Goal: Task Accomplishment & Management: Use online tool/utility

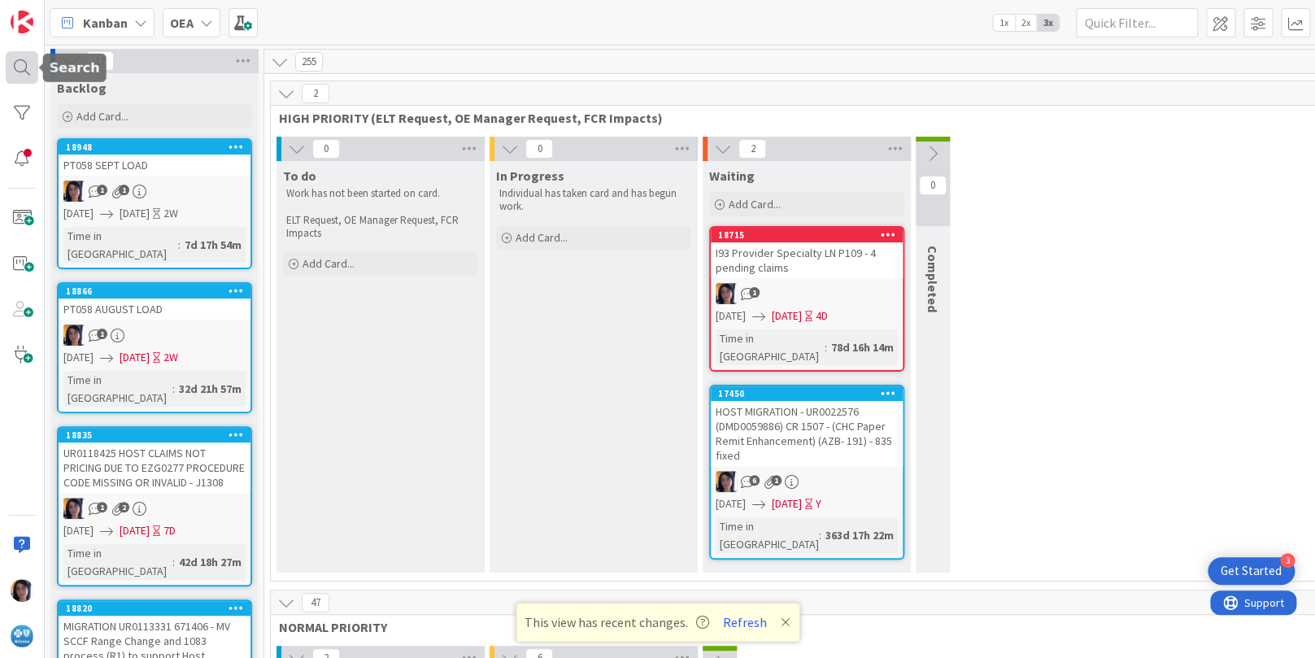
click at [20, 68] on div at bounding box center [22, 67] width 33 height 33
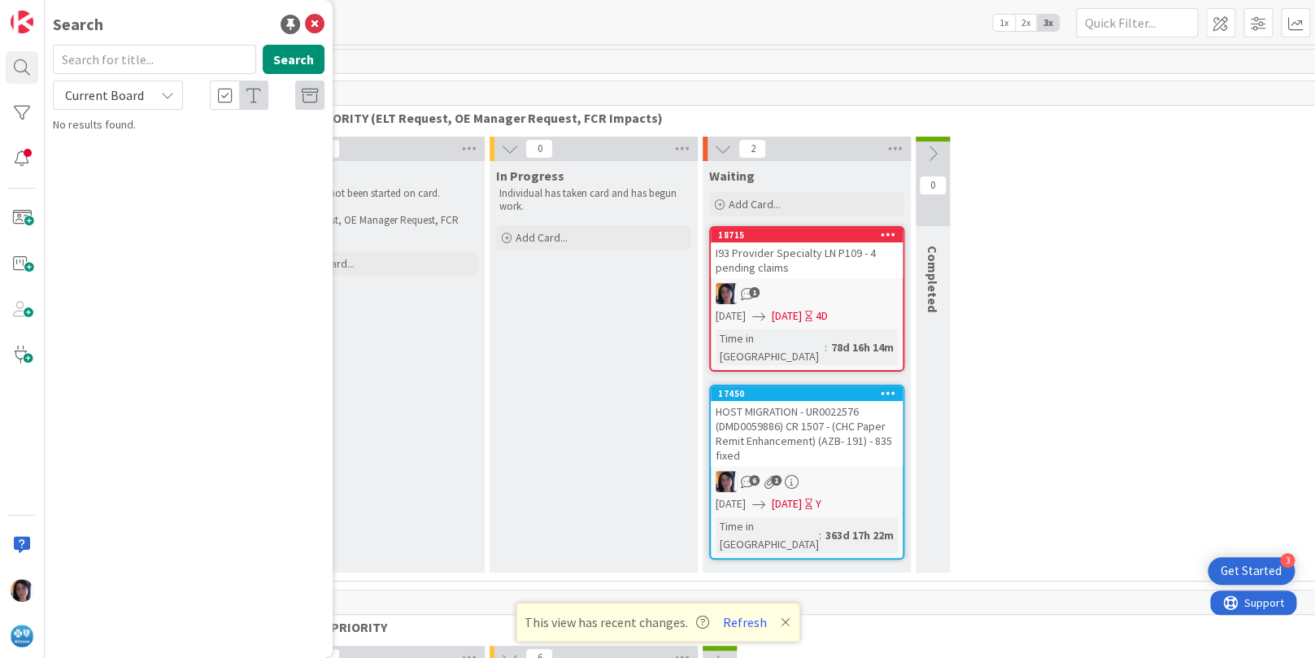
click at [92, 55] on input "text" at bounding box center [154, 59] width 203 height 29
type input "UR0095262"
click at [106, 102] on span "Current Board" at bounding box center [104, 95] width 79 height 16
click at [92, 159] on span "All Boards" at bounding box center [146, 162] width 169 height 24
click at [315, 24] on icon at bounding box center [315, 25] width 20 height 20
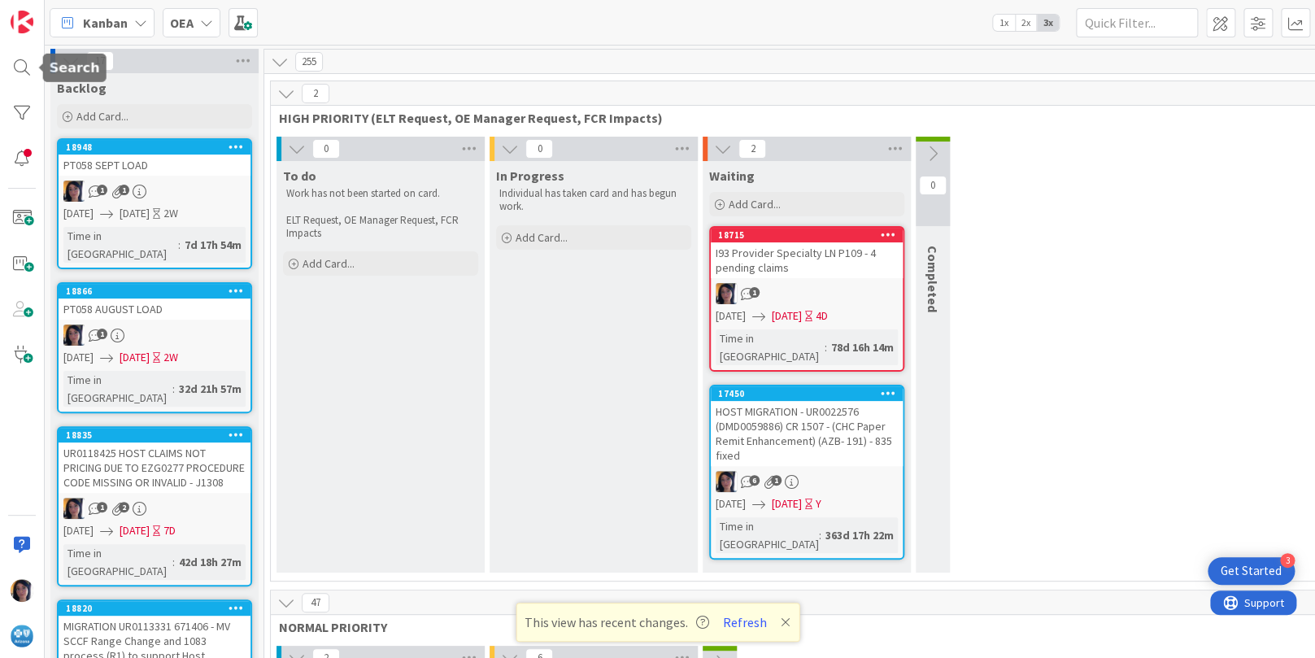
drag, startPoint x: 15, startPoint y: 73, endPoint x: 38, endPoint y: 84, distance: 25.9
click at [15, 73] on div at bounding box center [22, 67] width 33 height 33
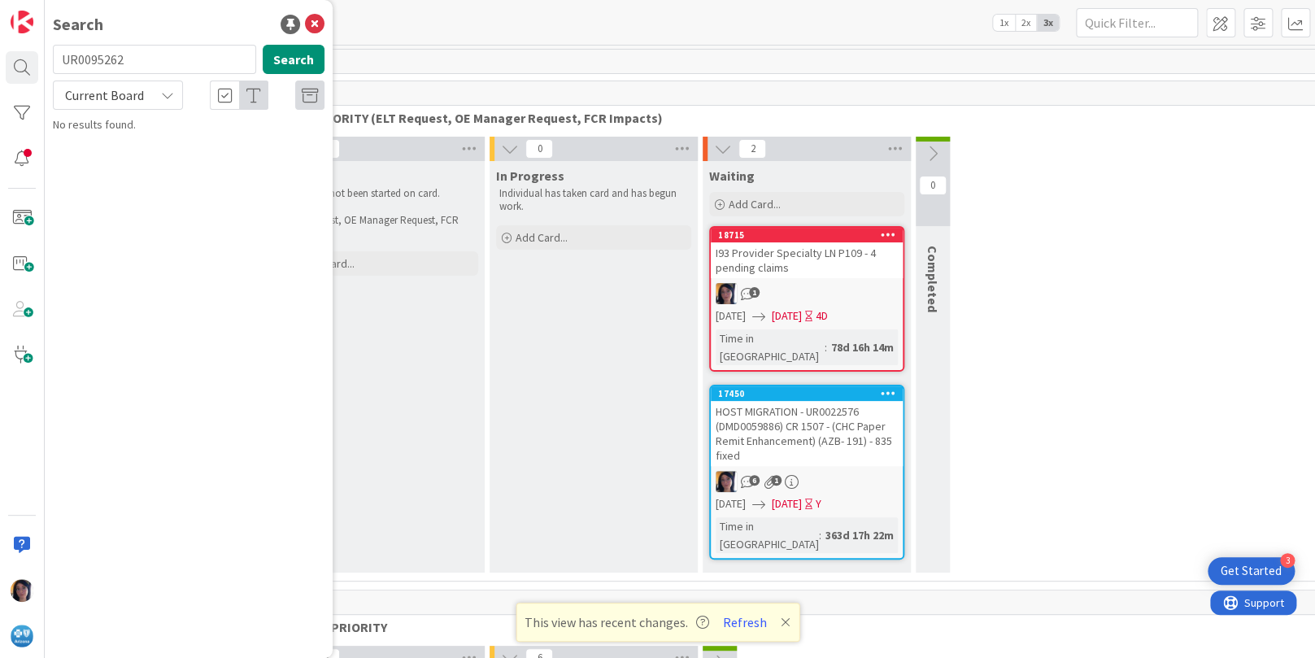
drag, startPoint x: 139, startPoint y: 60, endPoint x: 63, endPoint y: 59, distance: 75.7
click at [63, 59] on input "UR0095262" at bounding box center [154, 59] width 203 height 29
type input "g"
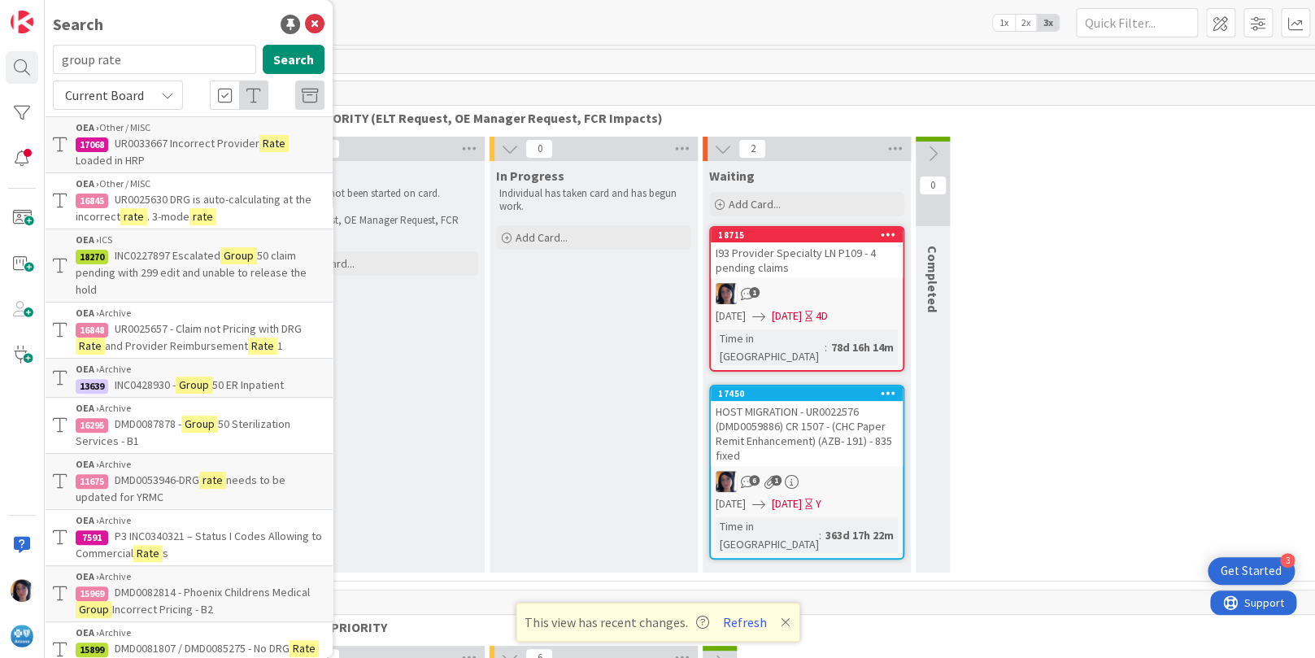
click at [106, 95] on span "Current Board" at bounding box center [104, 95] width 79 height 16
click at [98, 156] on span "All Boards" at bounding box center [146, 162] width 169 height 24
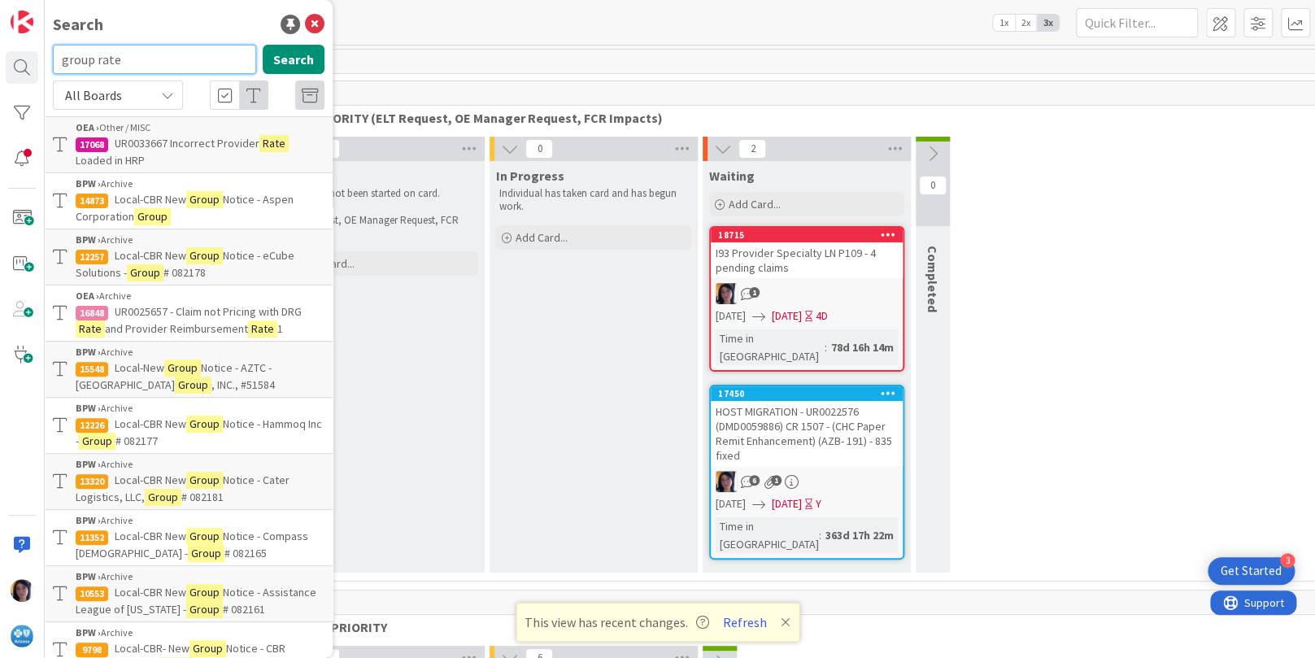
click at [94, 57] on input "group rate" at bounding box center [154, 59] width 203 height 29
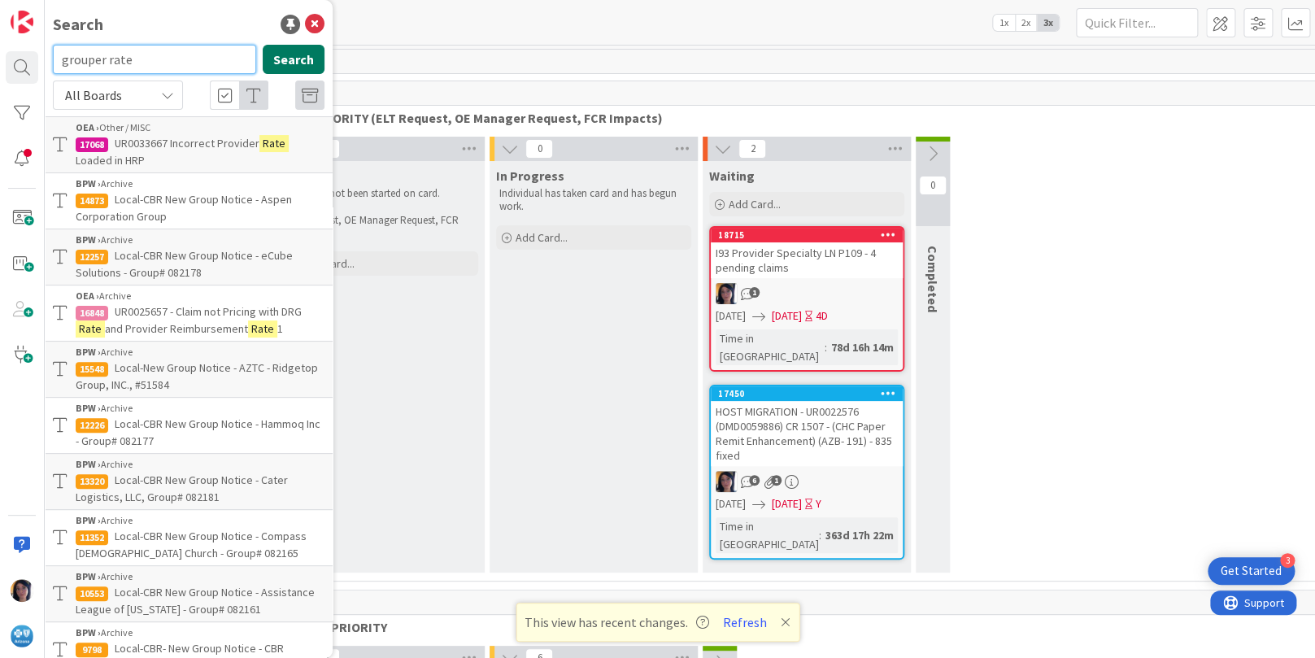
type input "grouper rate"
click at [270, 62] on button "Search" at bounding box center [294, 59] width 62 height 29
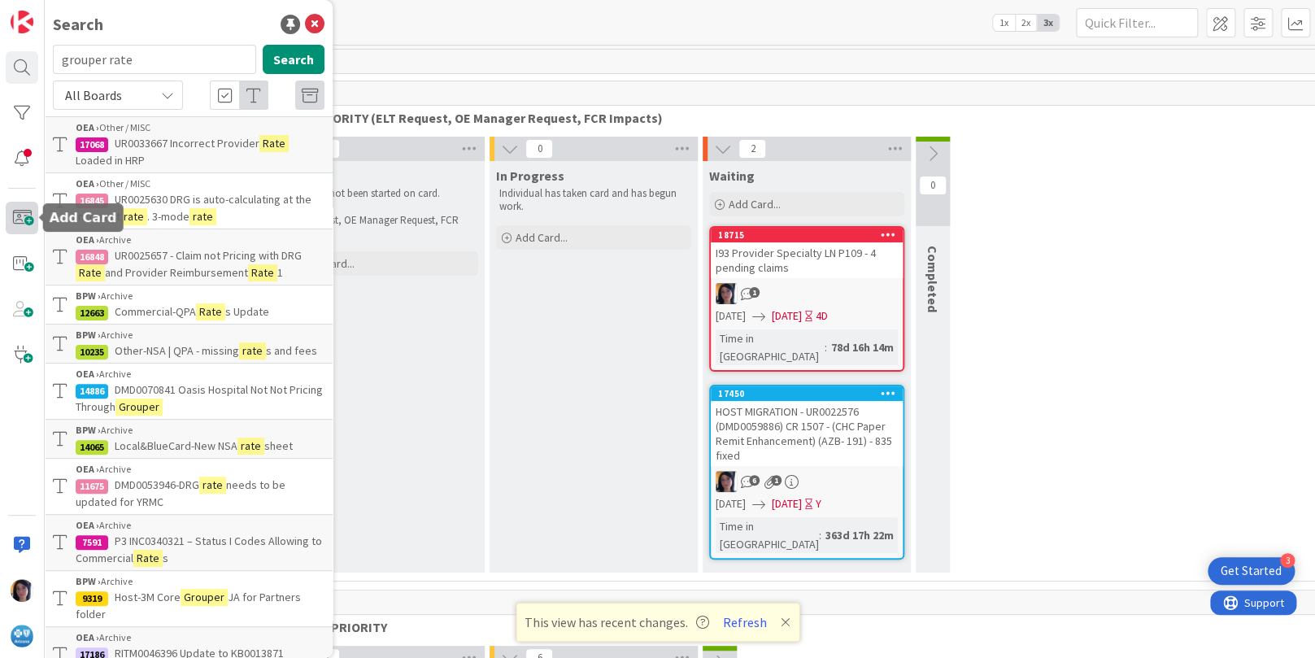
drag, startPoint x: 26, startPoint y: 216, endPoint x: 35, endPoint y: 217, distance: 9.0
click at [27, 216] on span at bounding box center [22, 218] width 33 height 33
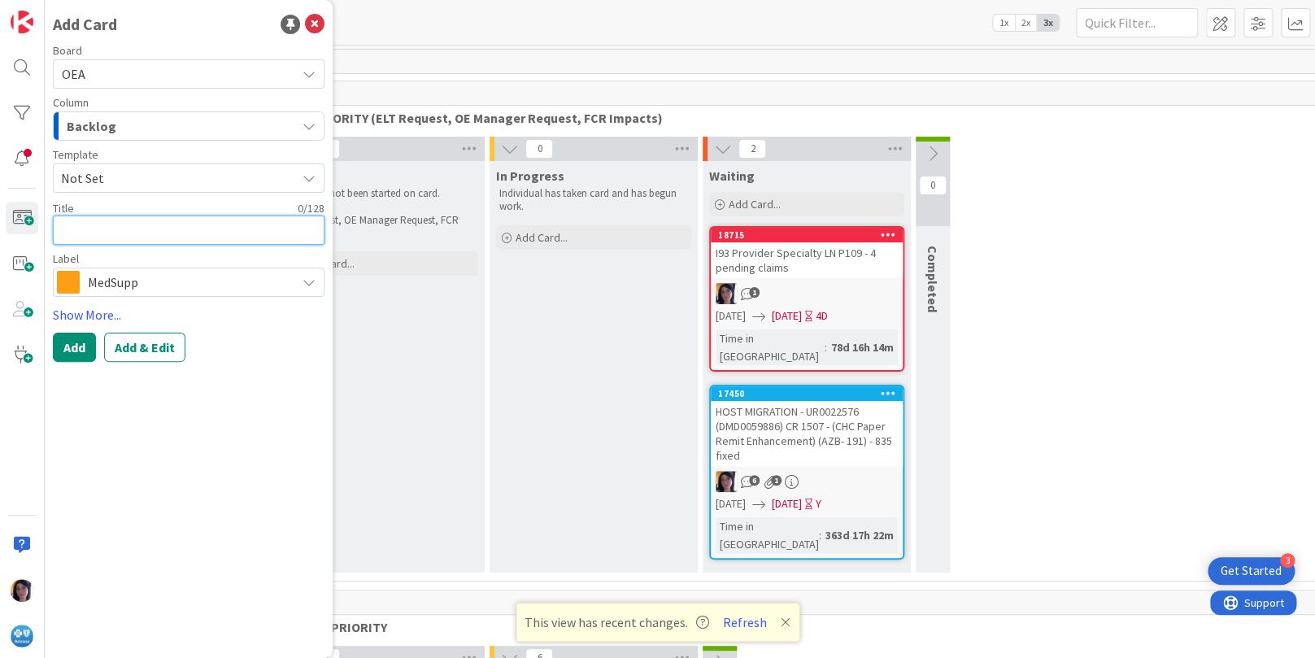
click at [93, 229] on textarea at bounding box center [189, 230] width 272 height 29
paste textarea "UR0095262"
type textarea "x"
drag, startPoint x: 107, startPoint y: 231, endPoint x: 33, endPoint y: 231, distance: 74.0
click at [33, 231] on div "Add Card Board OEA Column Backlog Template Not Set Title 9 / 128 UR0095262 Labe…" at bounding box center [22, 329] width 45 height 658
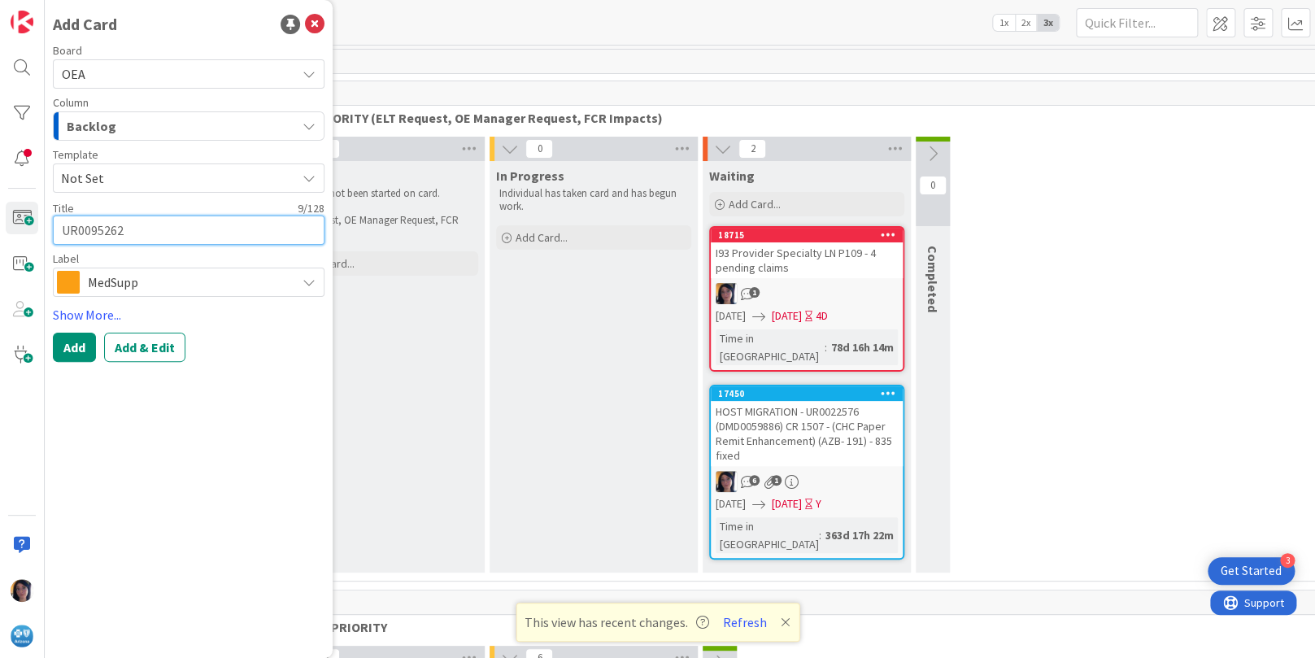
click at [185, 236] on textarea "UR0095262" at bounding box center [189, 230] width 272 height 29
type textarea "UR0095262"
click at [173, 232] on textarea "UR0095262" at bounding box center [189, 230] width 272 height 29
type textarea "x"
type textarea "UR0095262"
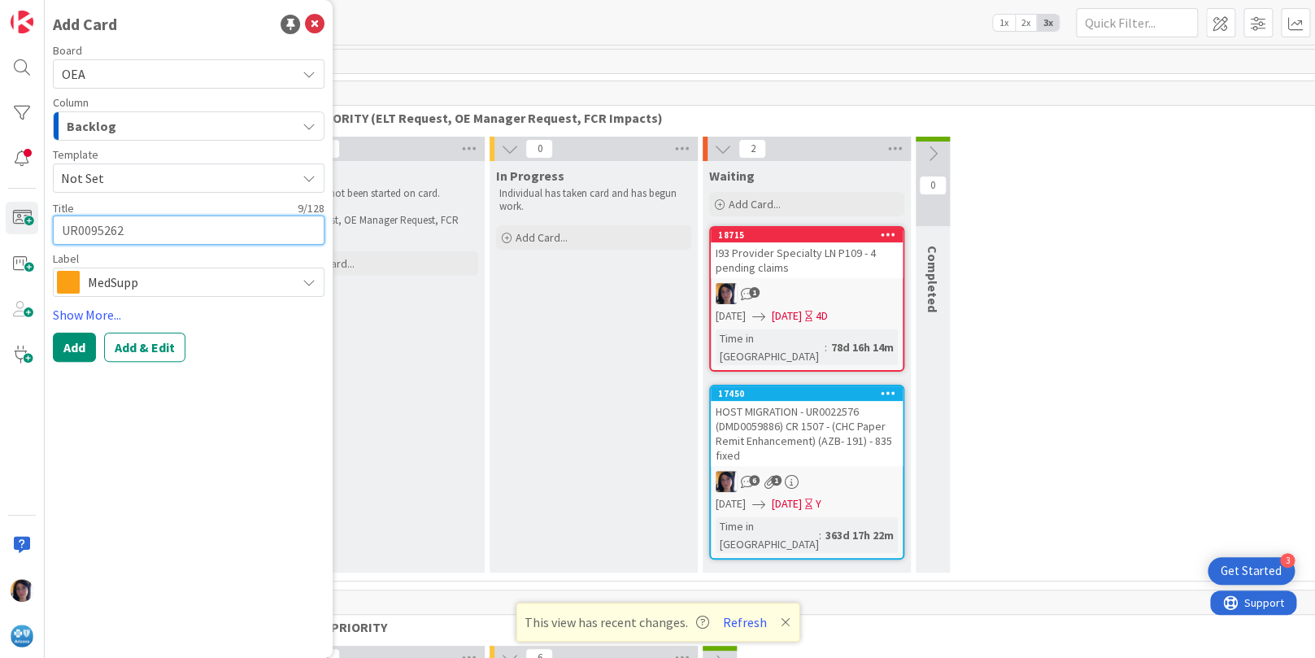
paste textarea "Optum EZGrouper and Rate Manager [DATE] Update 2025- V2504.02"
type textarea "x"
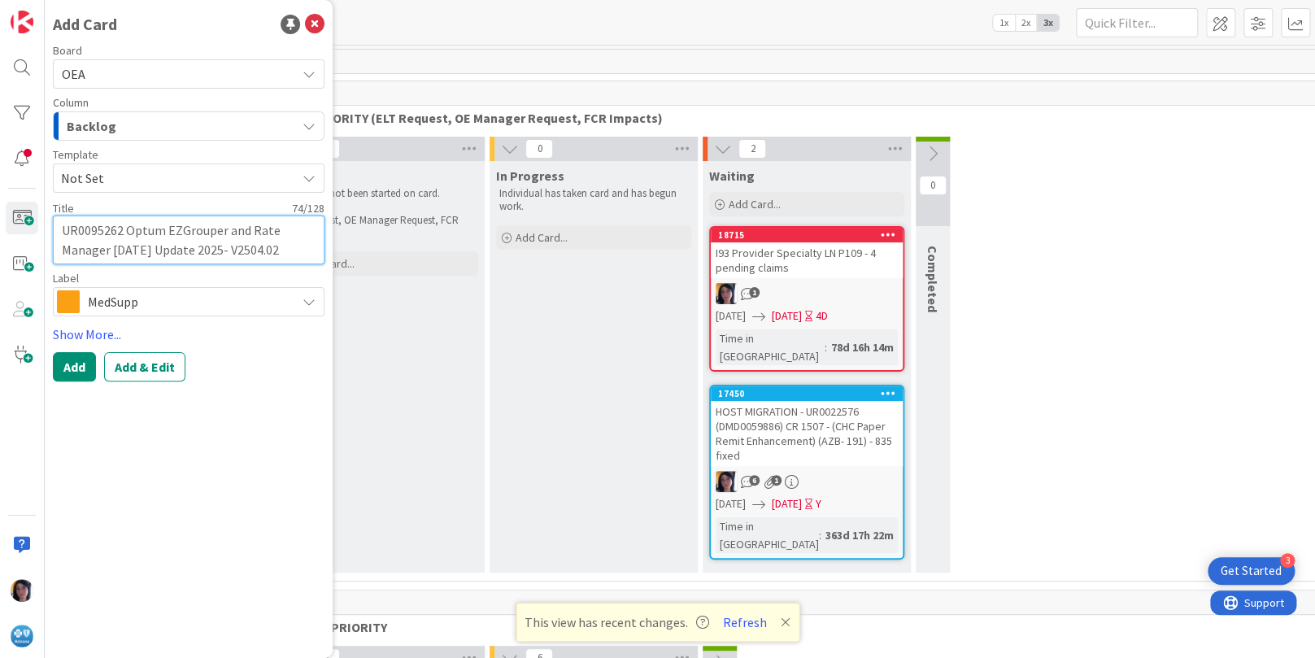
type textarea "UR0095262 Optum EZGrouper and Rate Manager [DATE] Update 2025- V2504.02"
click at [129, 308] on span "MedSupp" at bounding box center [188, 301] width 200 height 23
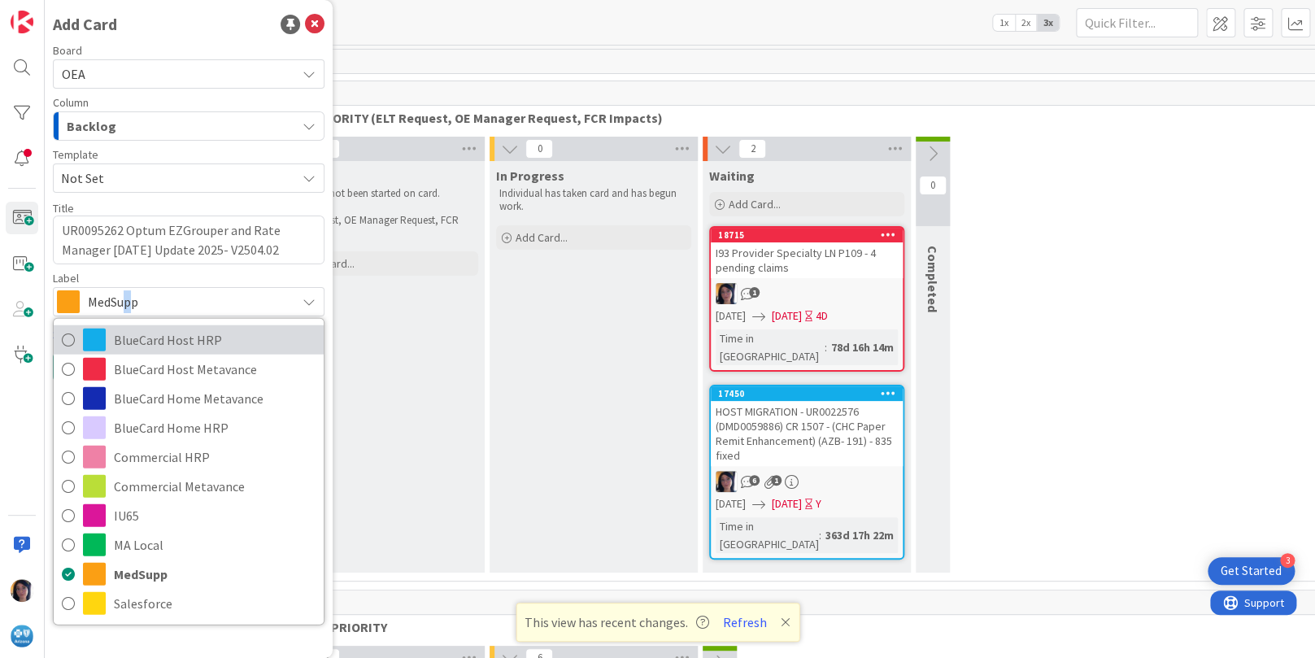
drag, startPoint x: 129, startPoint y: 308, endPoint x: 120, endPoint y: 342, distance: 35.3
click at [119, 339] on span "BlueCard Host HRP" at bounding box center [215, 339] width 202 height 24
type textarea "x"
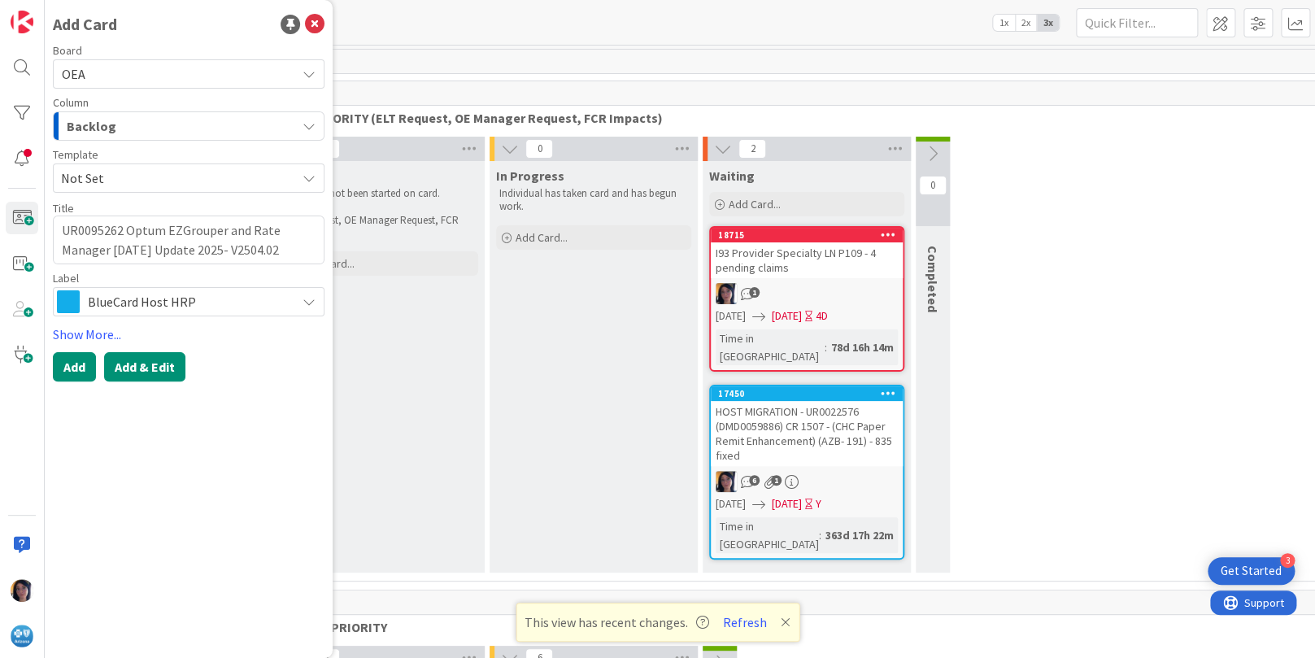
click at [143, 359] on button "Add & Edit" at bounding box center [144, 366] width 81 height 29
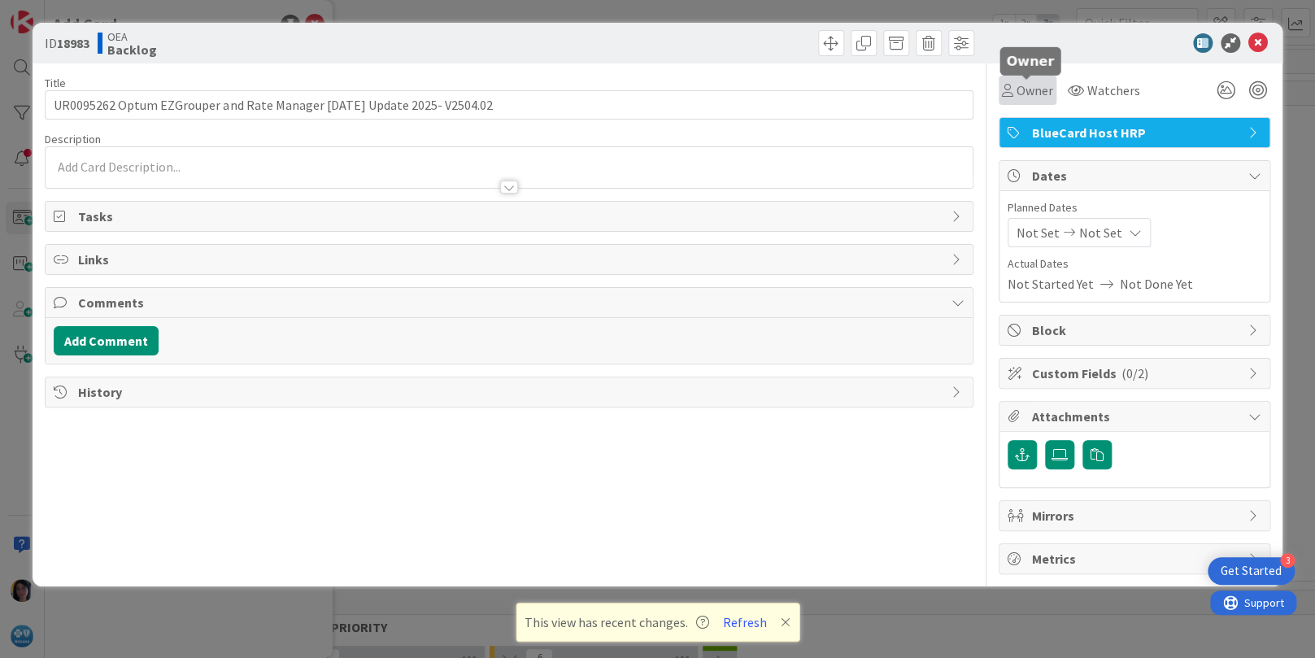
click at [1025, 84] on span "Owner" at bounding box center [1035, 91] width 37 height 20
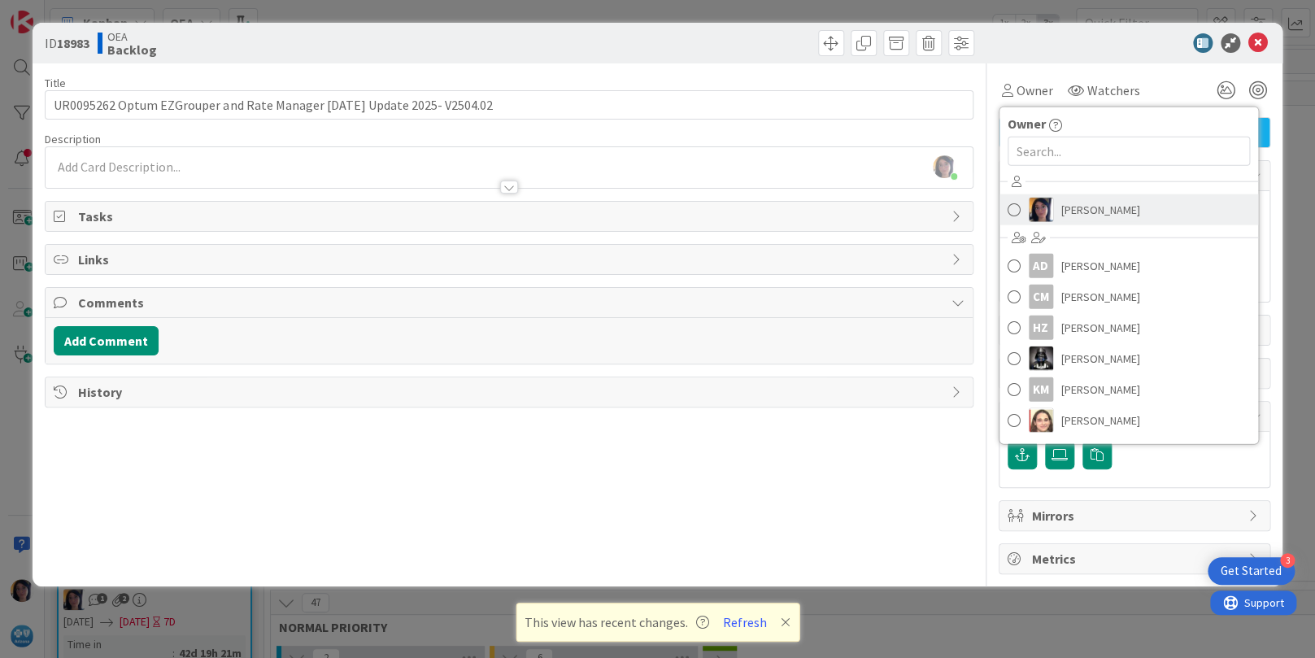
click at [1076, 207] on span "[PERSON_NAME]" at bounding box center [1101, 210] width 79 height 24
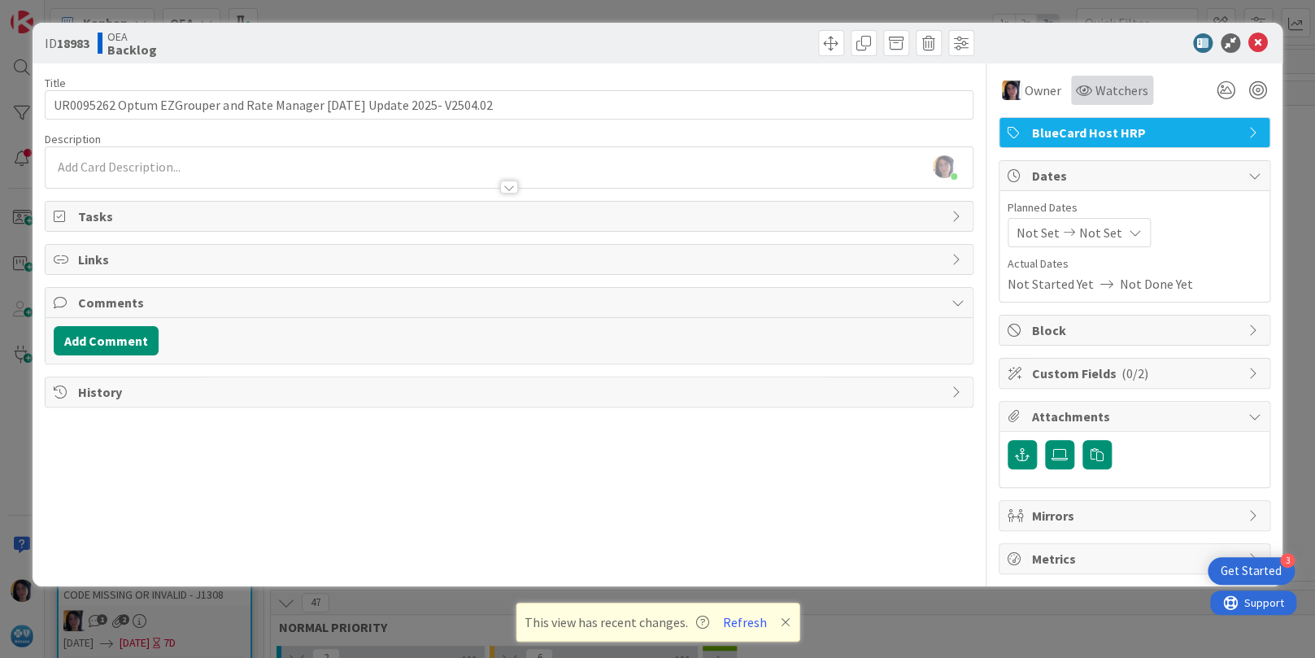
click at [1104, 81] on span "Watchers" at bounding box center [1122, 91] width 53 height 20
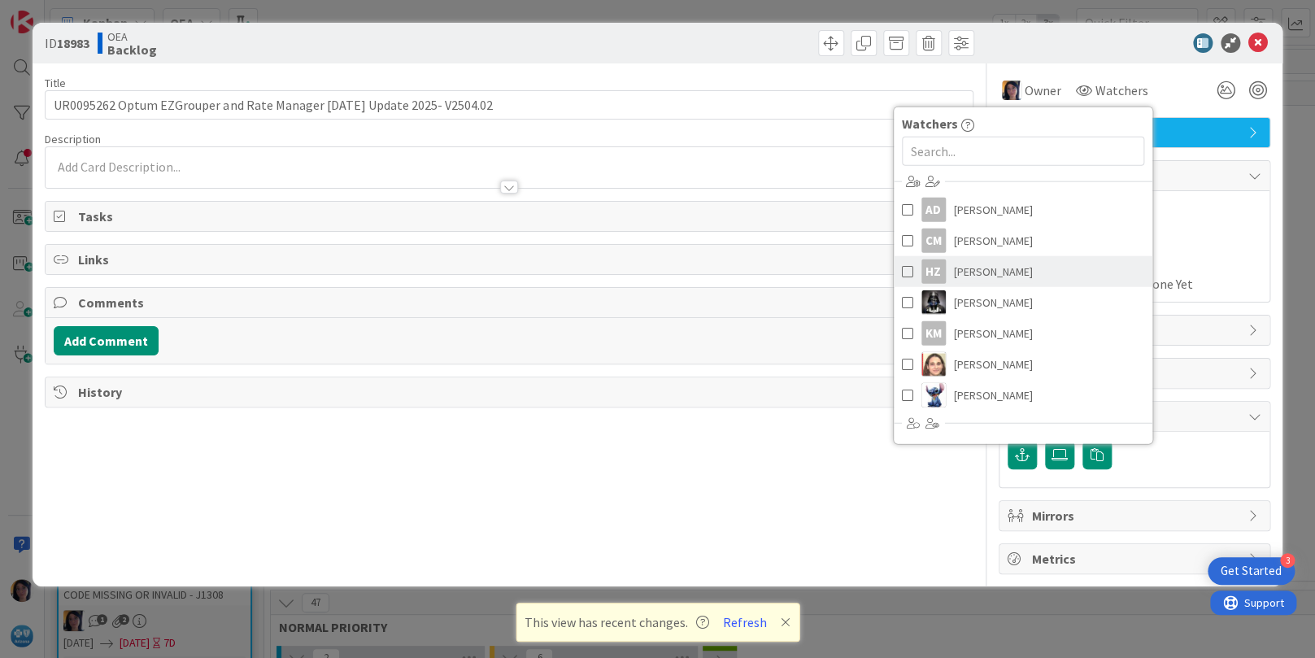
click at [975, 270] on span "[PERSON_NAME]" at bounding box center [993, 271] width 79 height 24
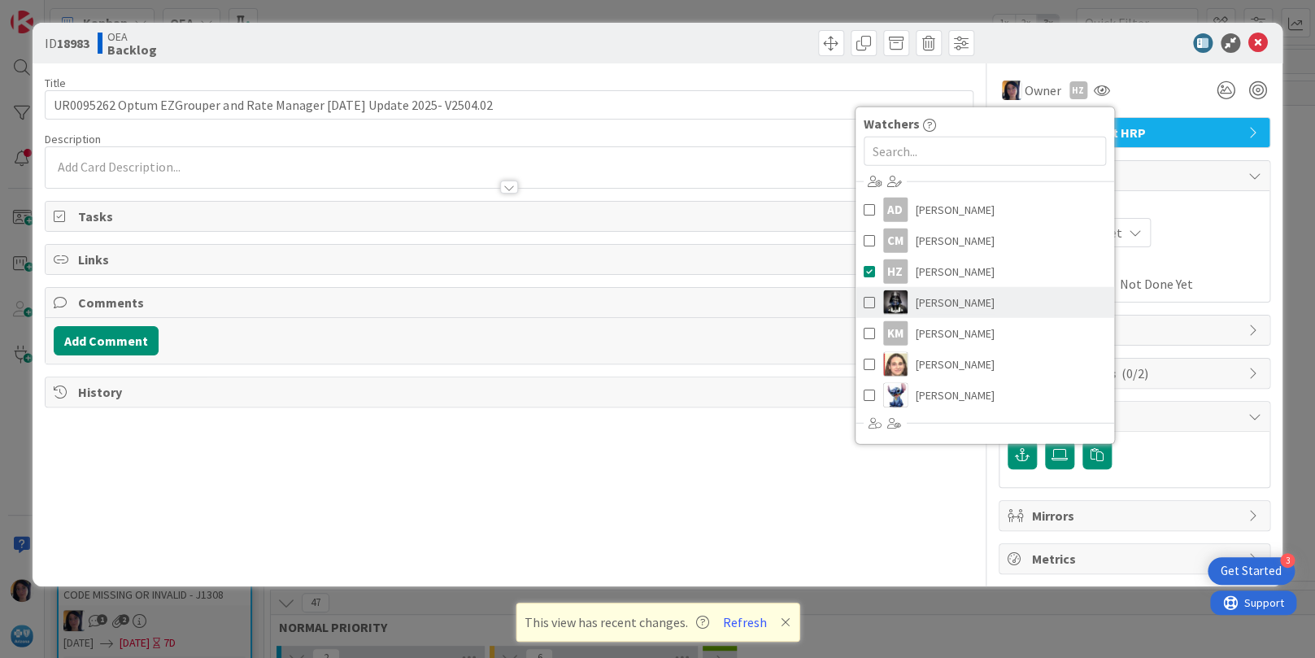
click at [944, 302] on span "[PERSON_NAME]" at bounding box center [955, 302] width 79 height 24
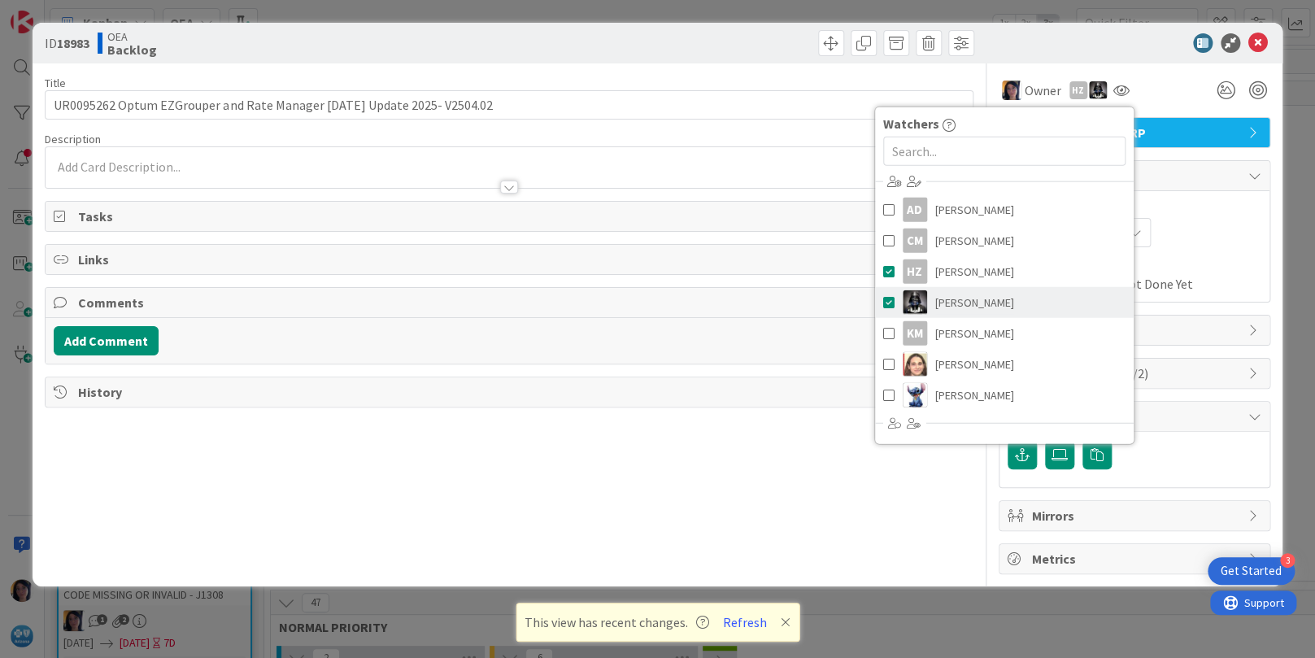
scroll to position [183, 0]
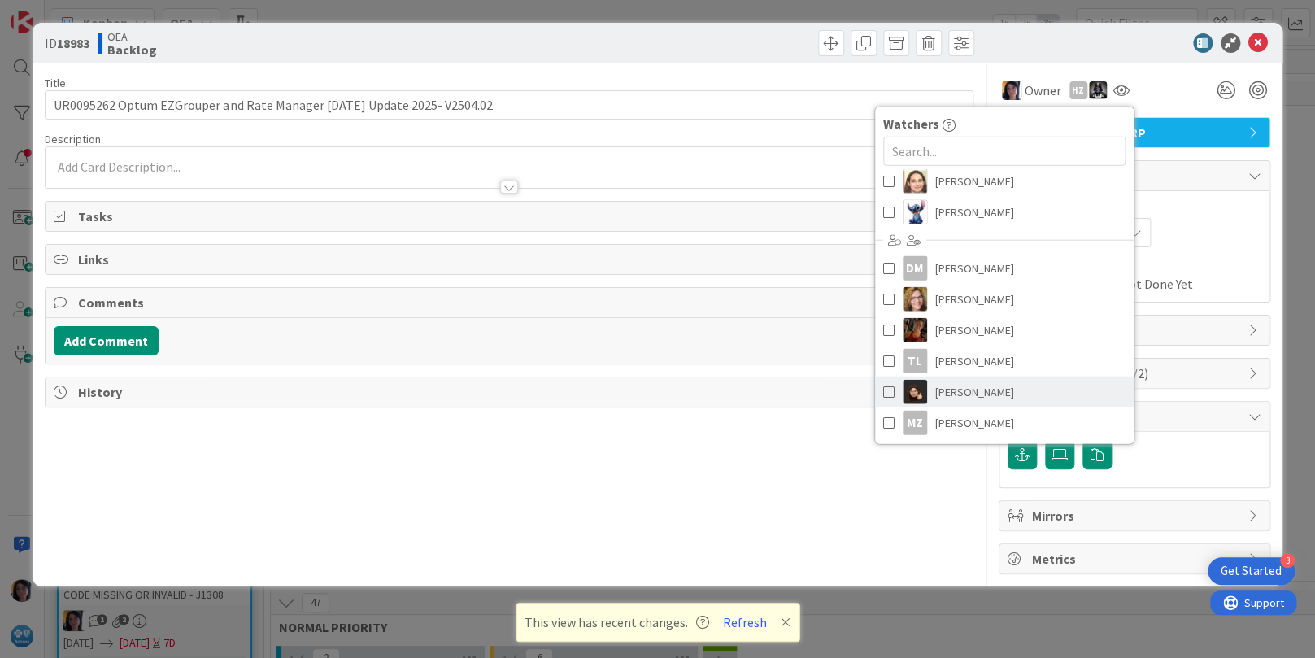
click at [973, 383] on span "[PERSON_NAME]" at bounding box center [974, 392] width 79 height 24
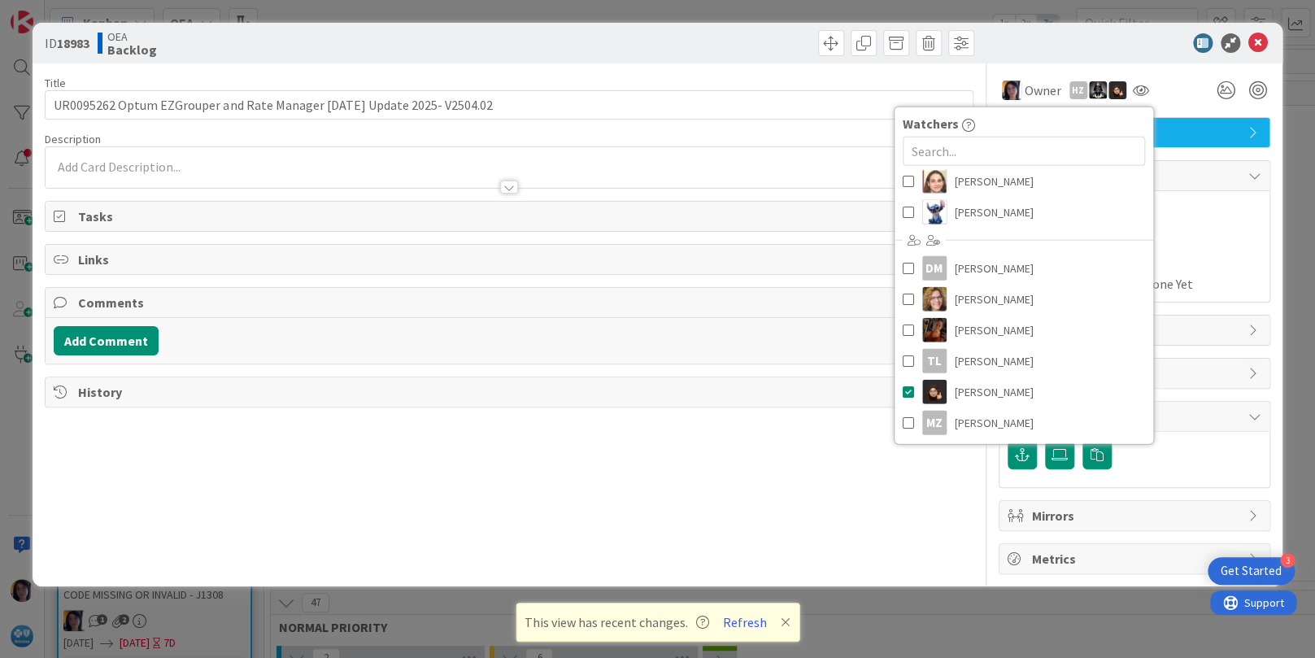
click at [1220, 256] on span "Actual Dates" at bounding box center [1135, 263] width 254 height 17
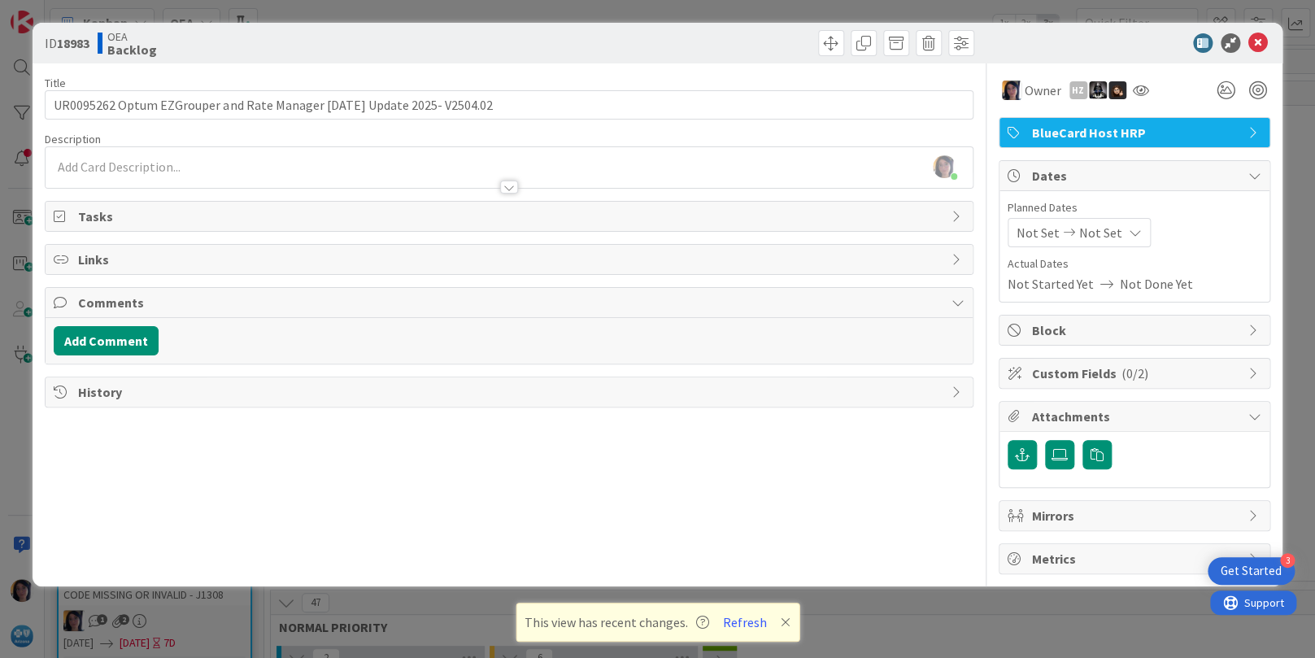
click at [117, 164] on div "[PERSON_NAME] just joined" at bounding box center [509, 167] width 927 height 41
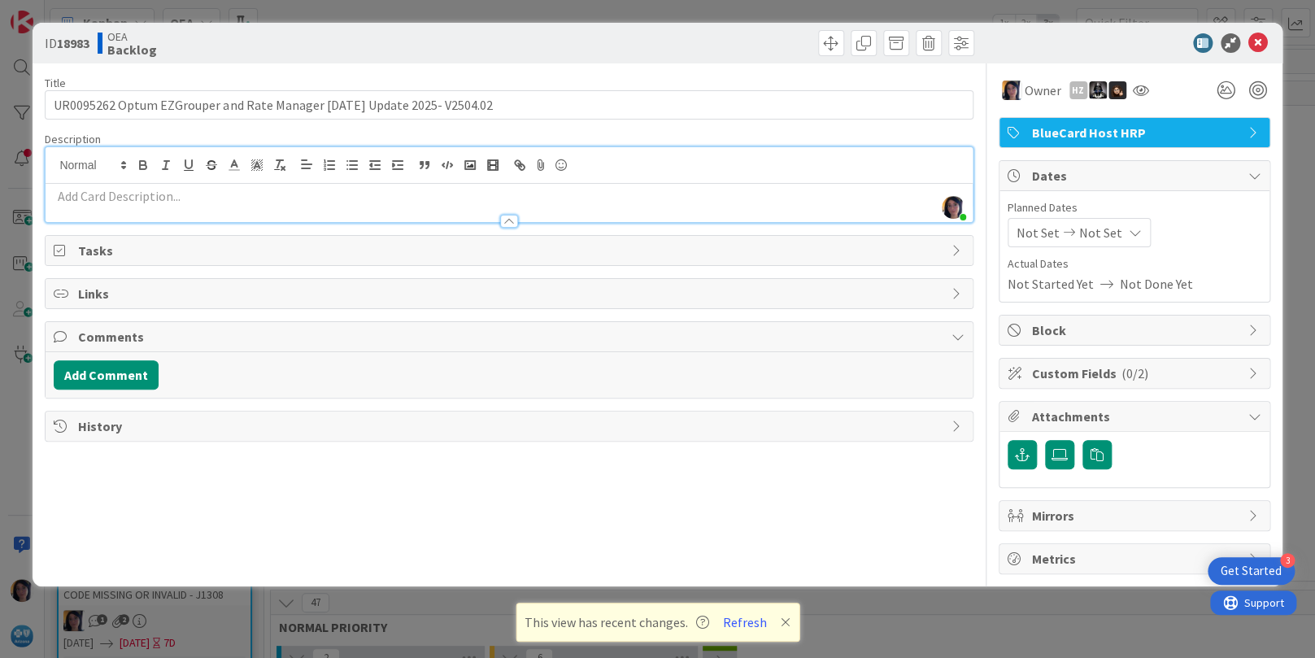
click at [194, 203] on p at bounding box center [509, 196] width 910 height 19
click at [171, 194] on p at bounding box center [509, 196] width 910 height 19
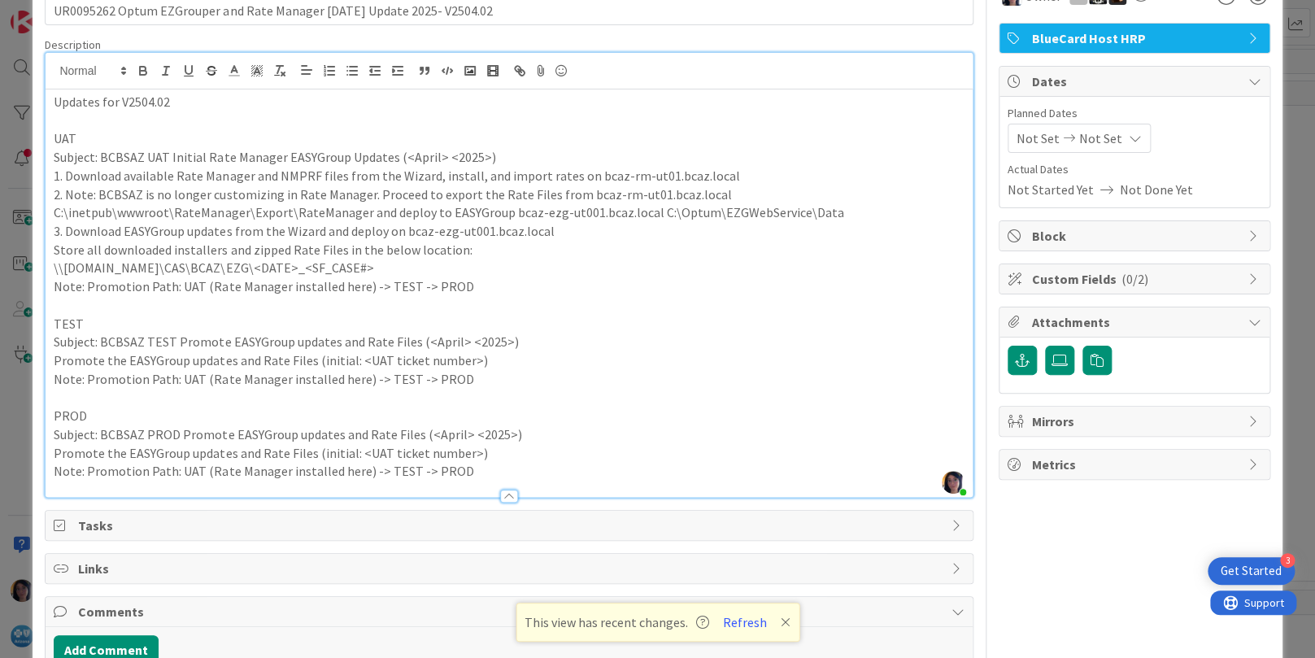
scroll to position [186, 0]
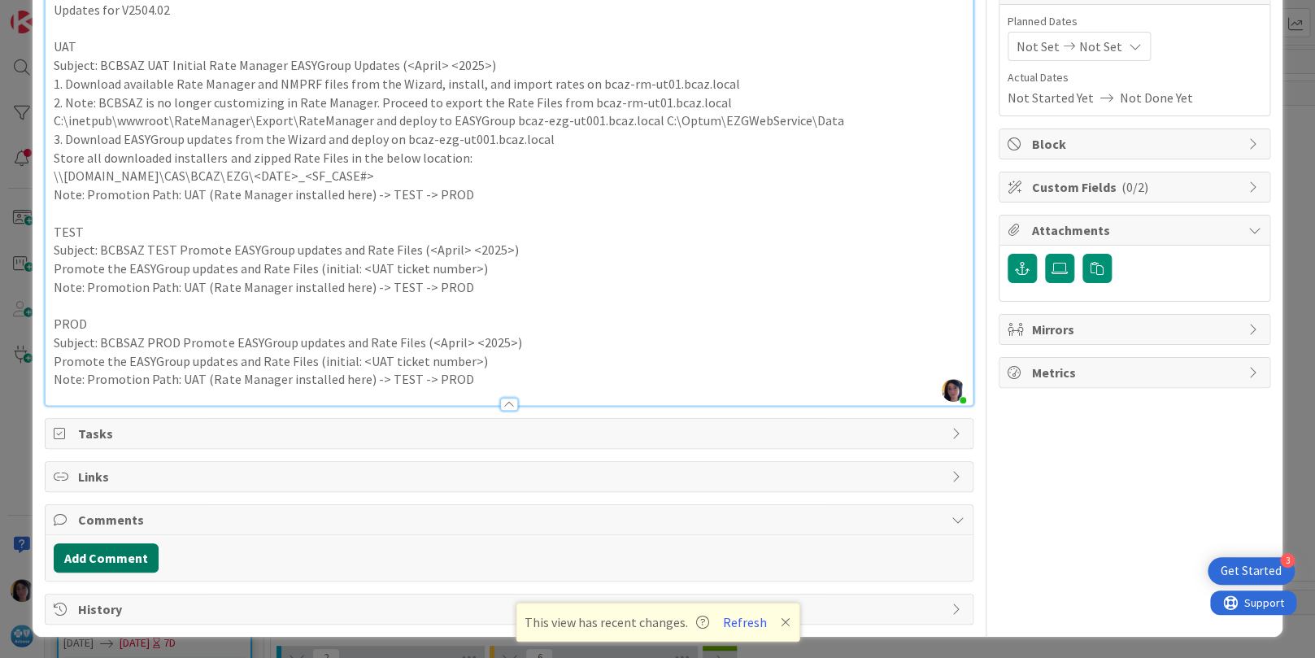
click at [99, 552] on button "Add Comment" at bounding box center [106, 557] width 105 height 29
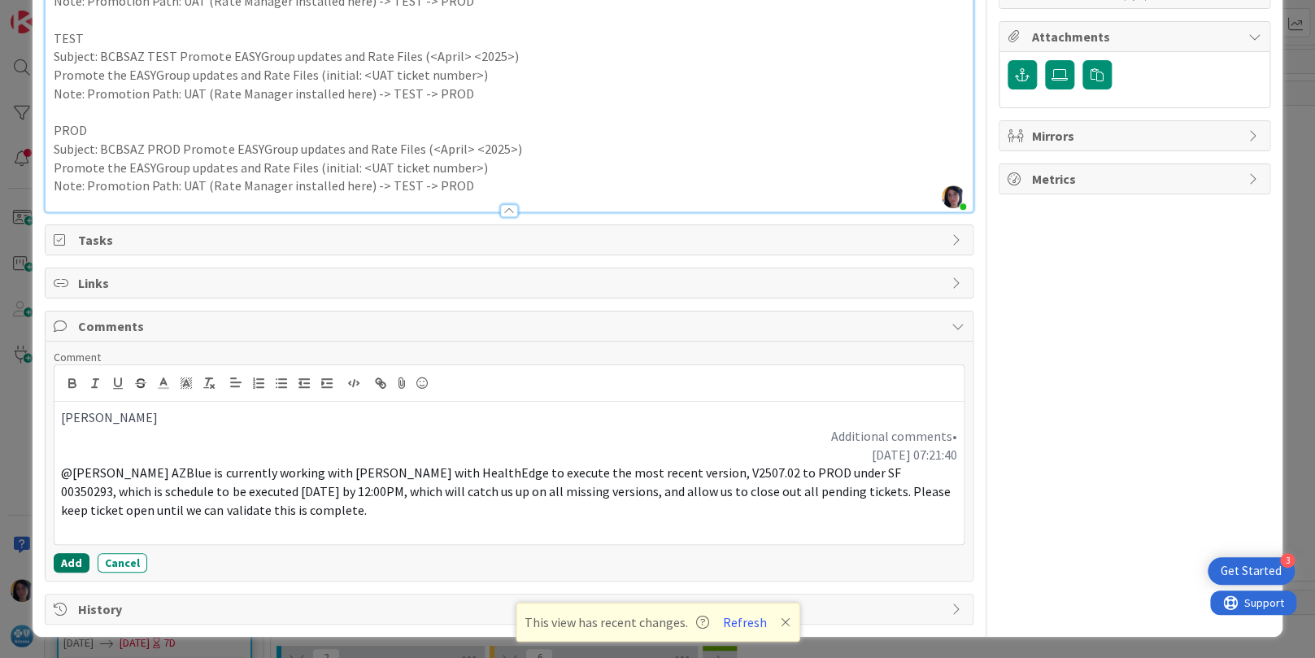
click at [62, 562] on button "Add" at bounding box center [72, 563] width 36 height 20
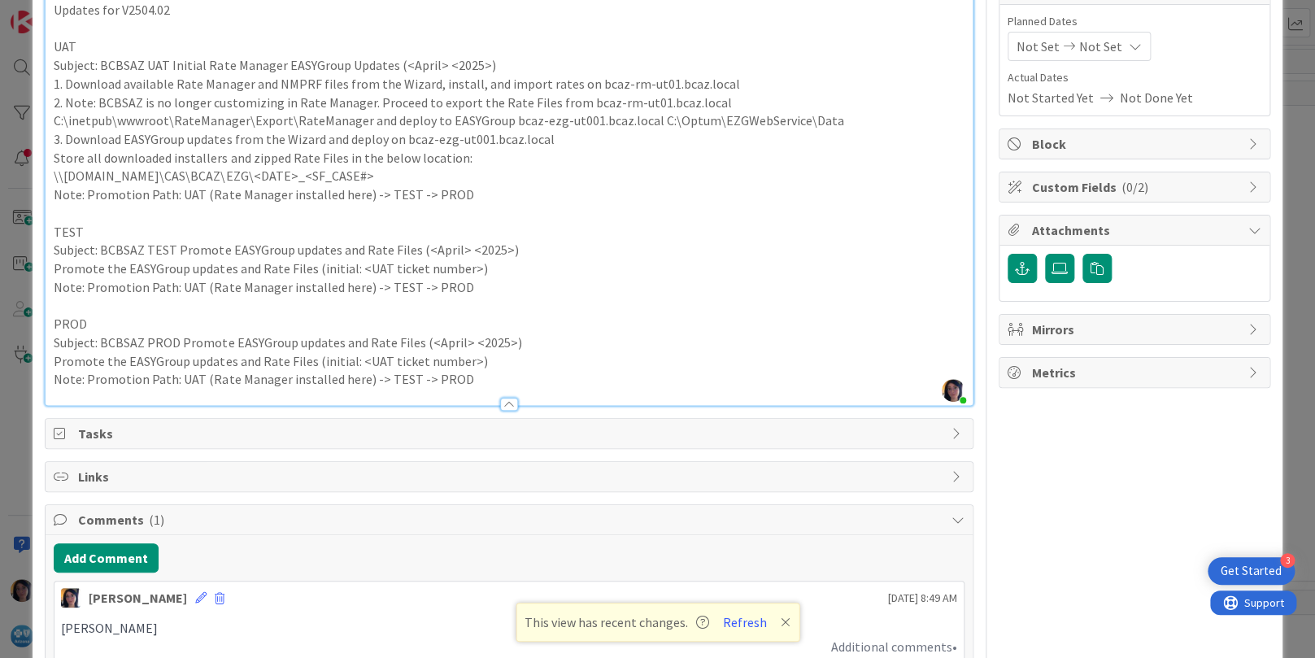
scroll to position [380, 0]
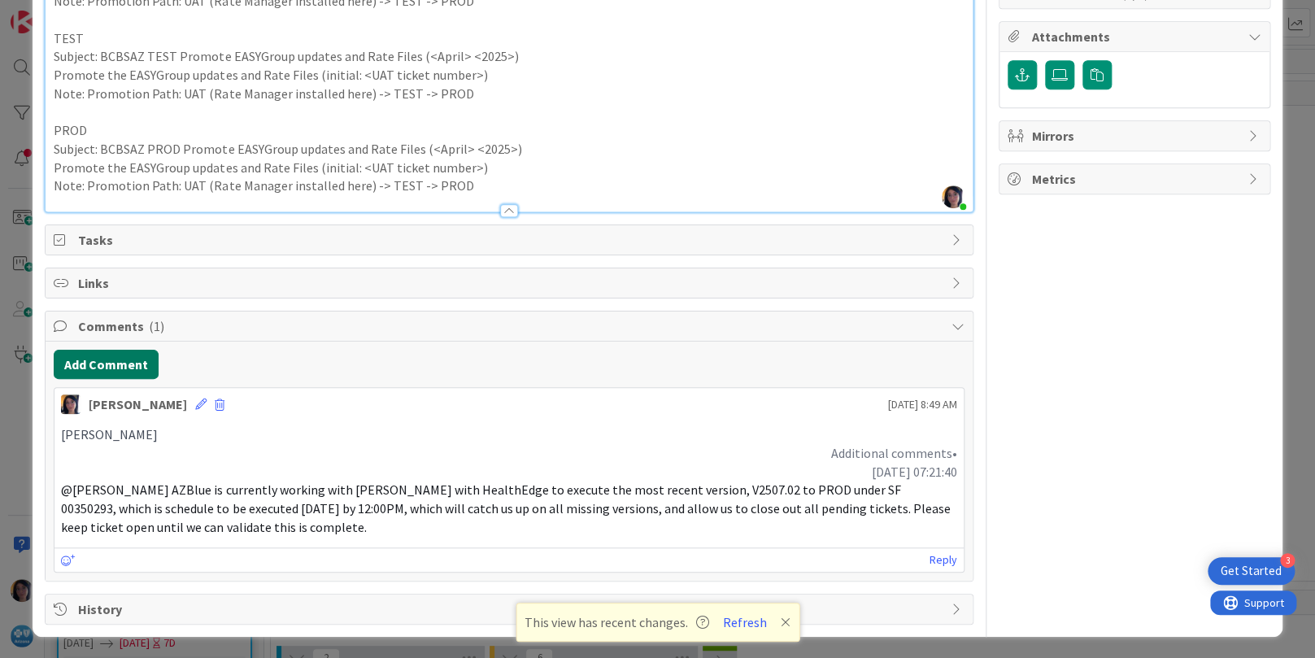
click at [120, 370] on button "Add Comment" at bounding box center [106, 364] width 105 height 29
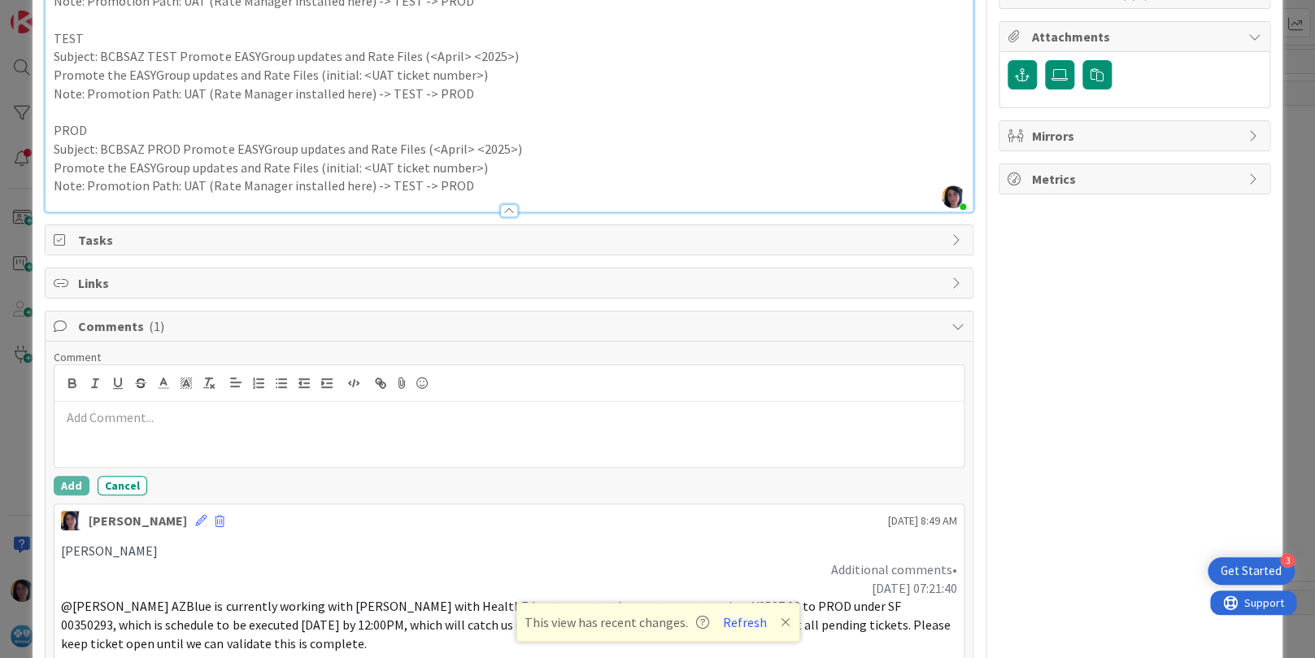
click at [111, 412] on p at bounding box center [509, 417] width 896 height 19
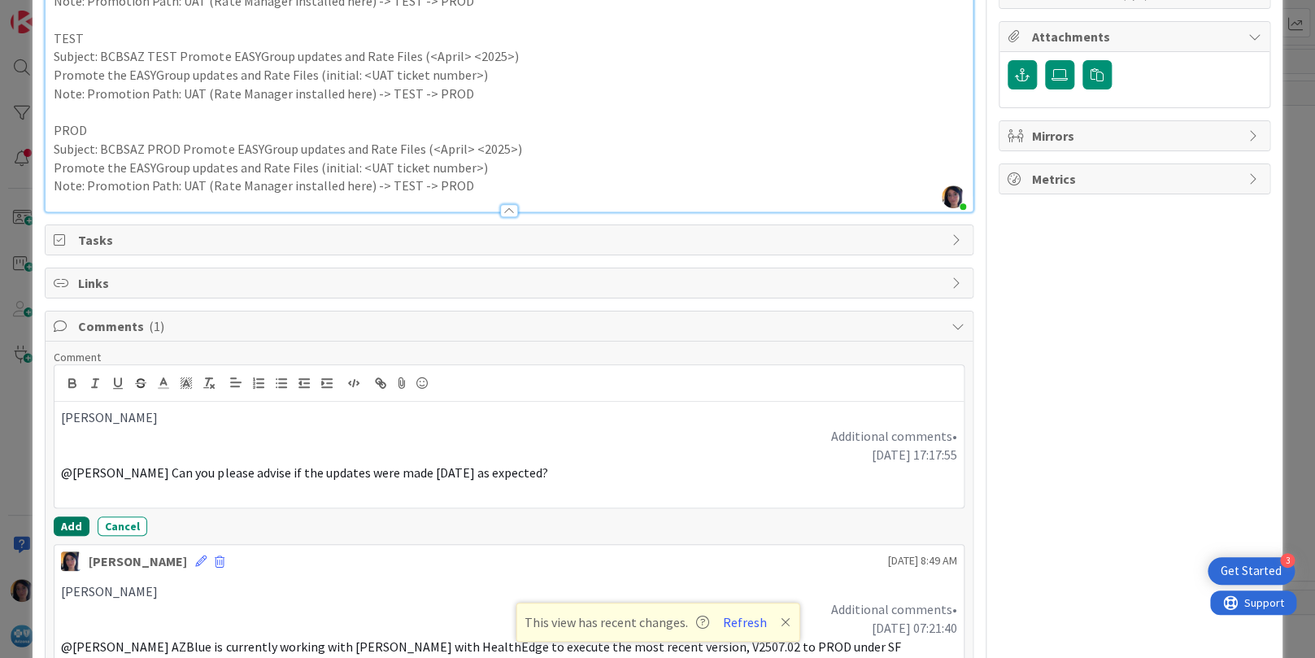
click at [66, 524] on button "Add" at bounding box center [72, 527] width 36 height 20
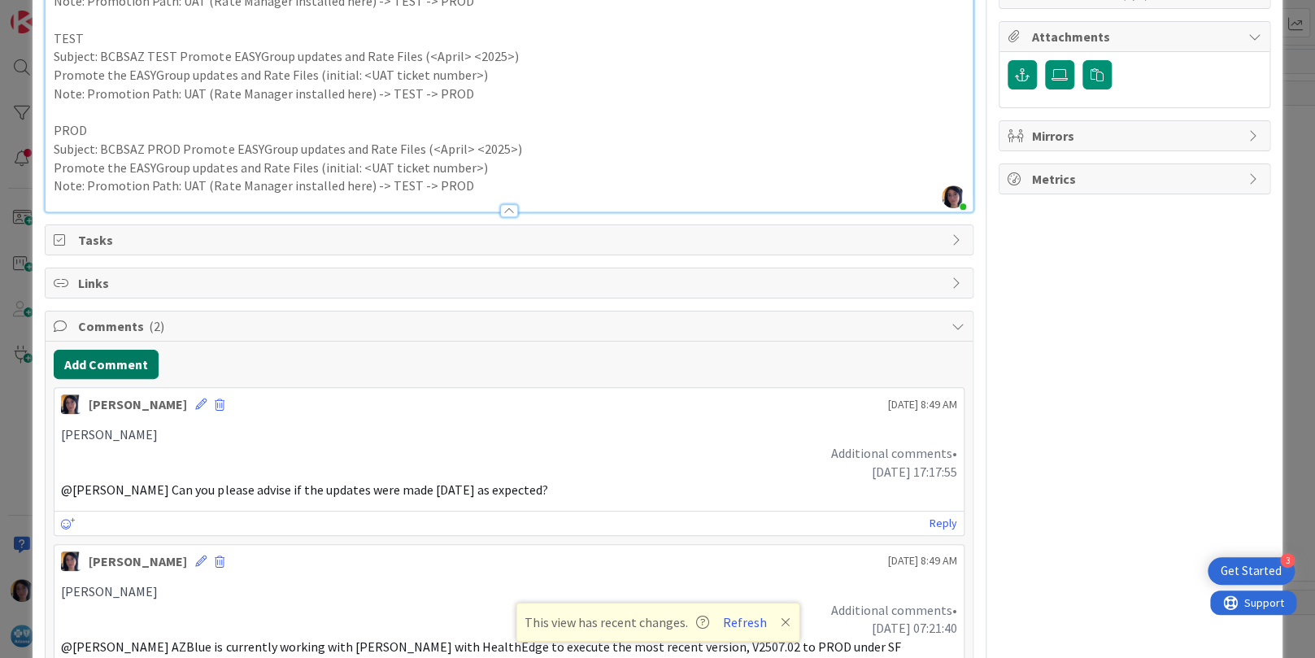
click at [119, 364] on button "Add Comment" at bounding box center [106, 364] width 105 height 29
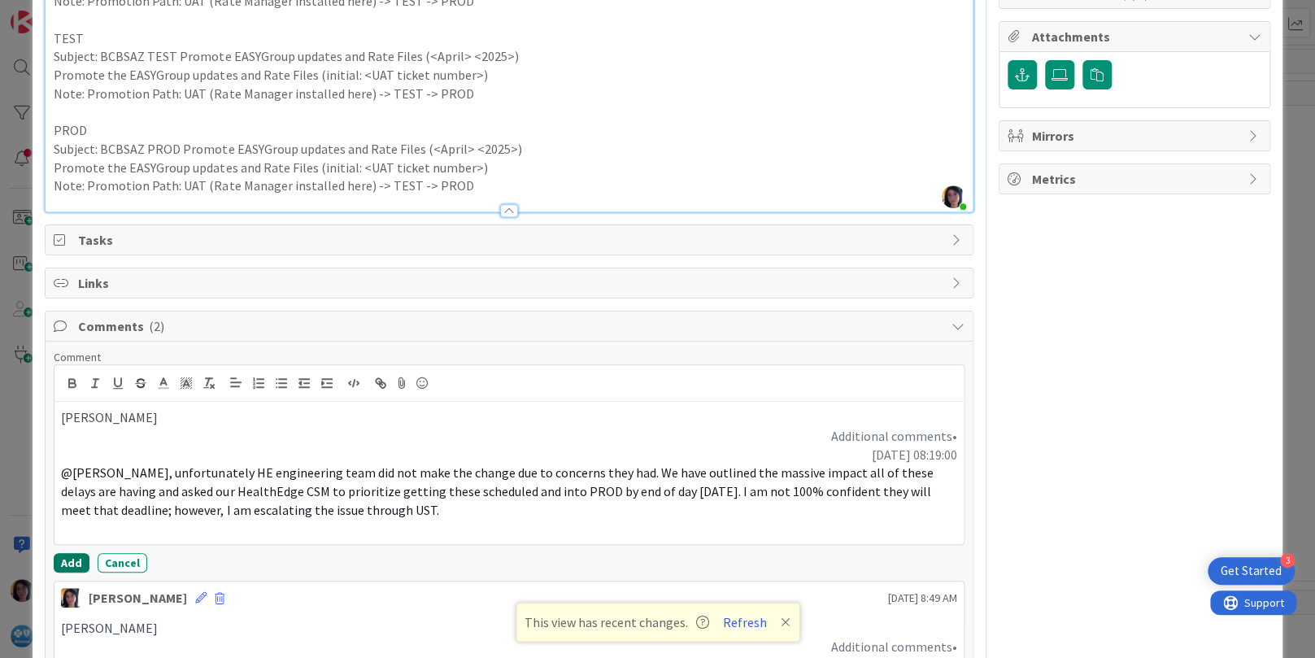
click at [72, 559] on button "Add" at bounding box center [72, 563] width 36 height 20
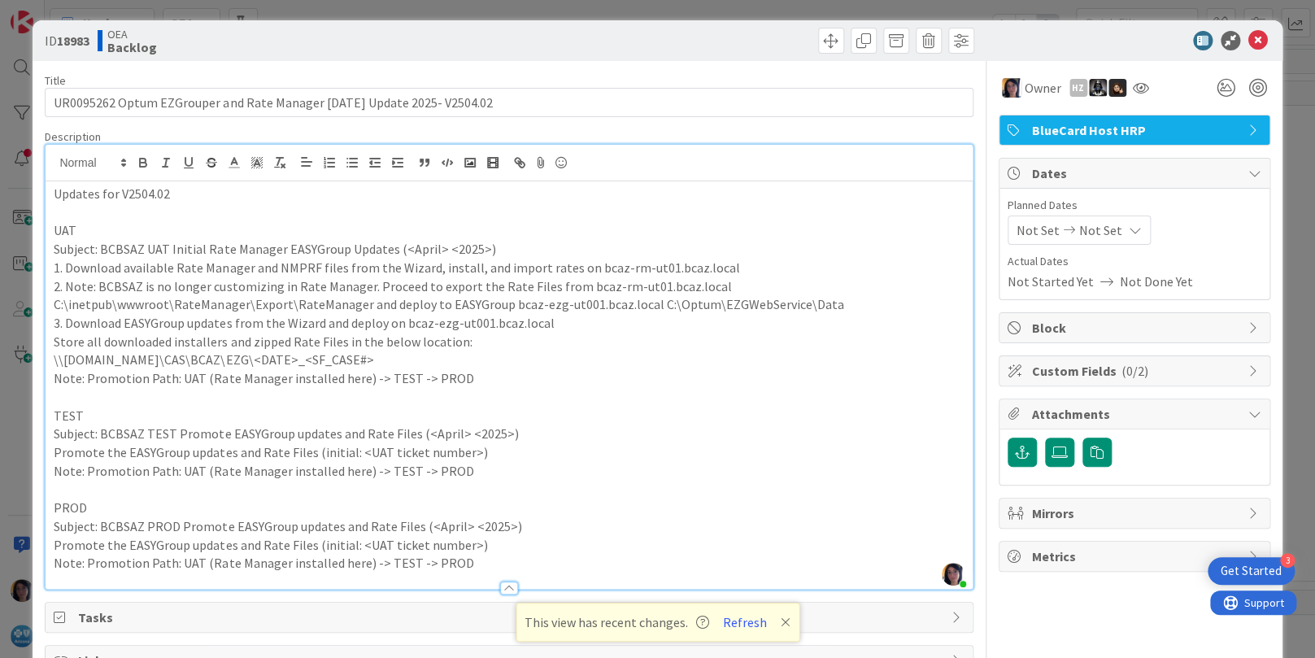
scroll to position [0, 0]
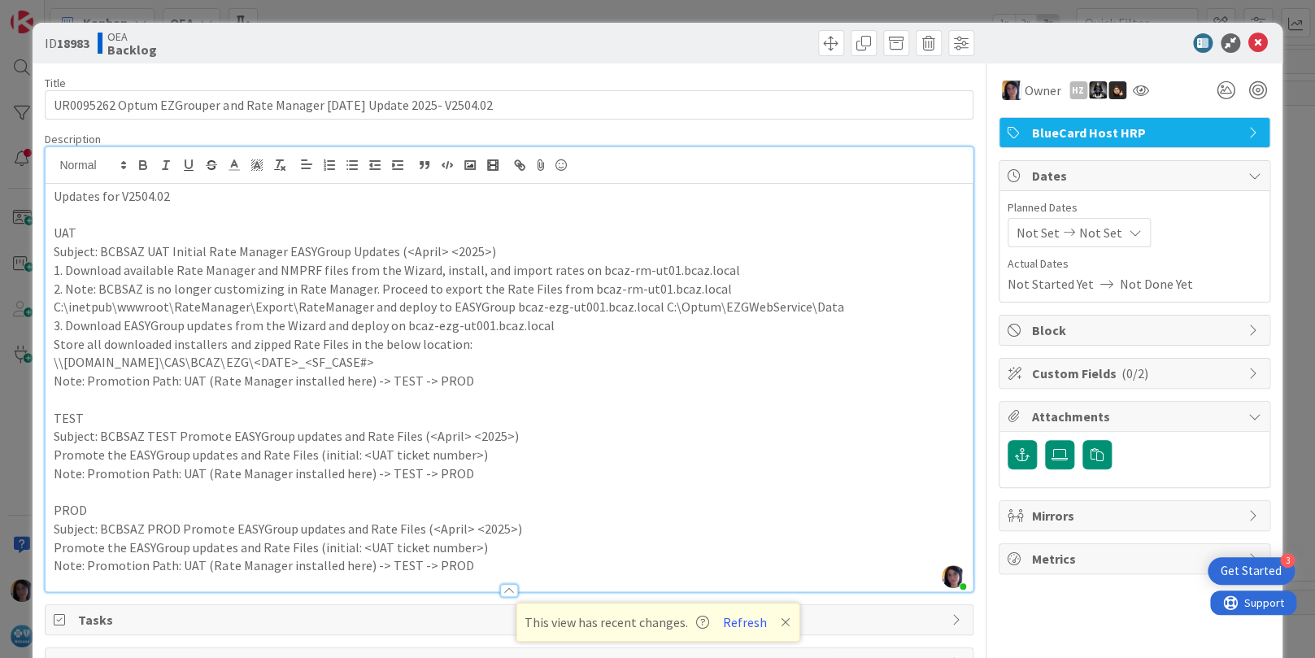
click at [1023, 234] on span "Not Set" at bounding box center [1038, 233] width 43 height 20
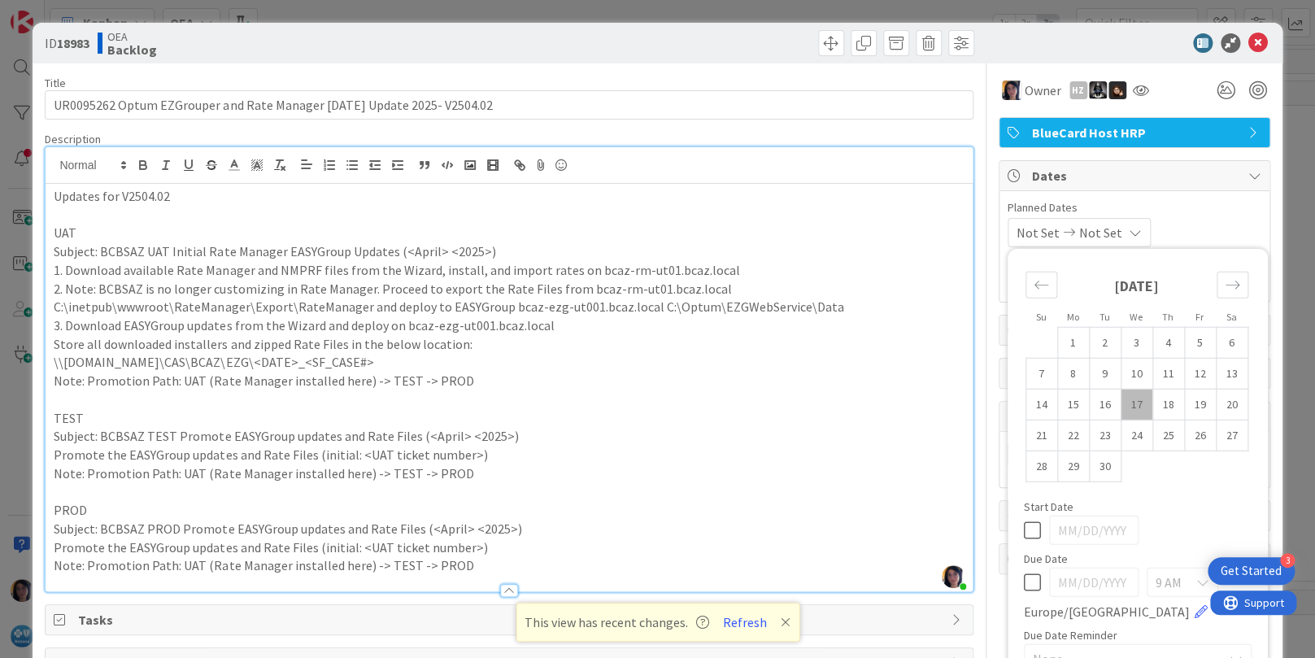
click at [1121, 399] on td "17" at bounding box center [1137, 404] width 32 height 31
click at [1034, 286] on icon "Move backward to switch to the previous month." at bounding box center [1041, 284] width 15 height 15
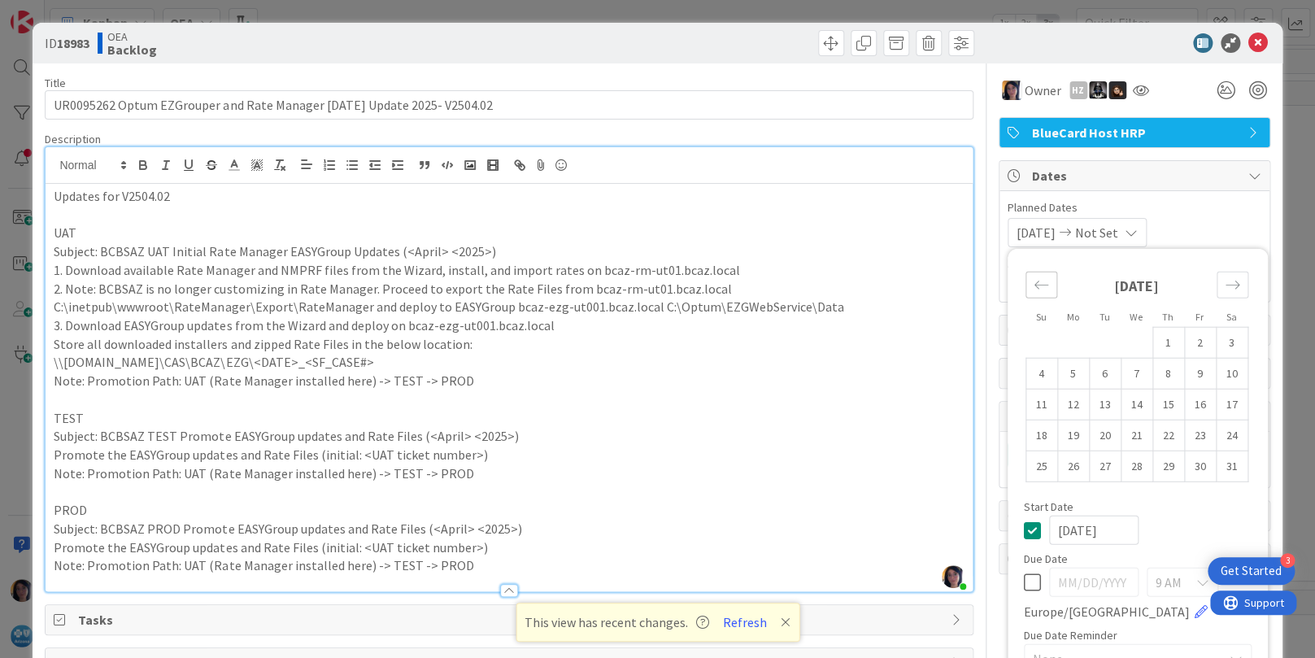
click at [1034, 286] on icon "Move backward to switch to the previous month." at bounding box center [1041, 284] width 15 height 15
click at [1058, 461] on td "28" at bounding box center [1074, 466] width 32 height 31
type input "[DATE]"
click at [1113, 238] on span "Not Set" at bounding box center [1096, 233] width 43 height 20
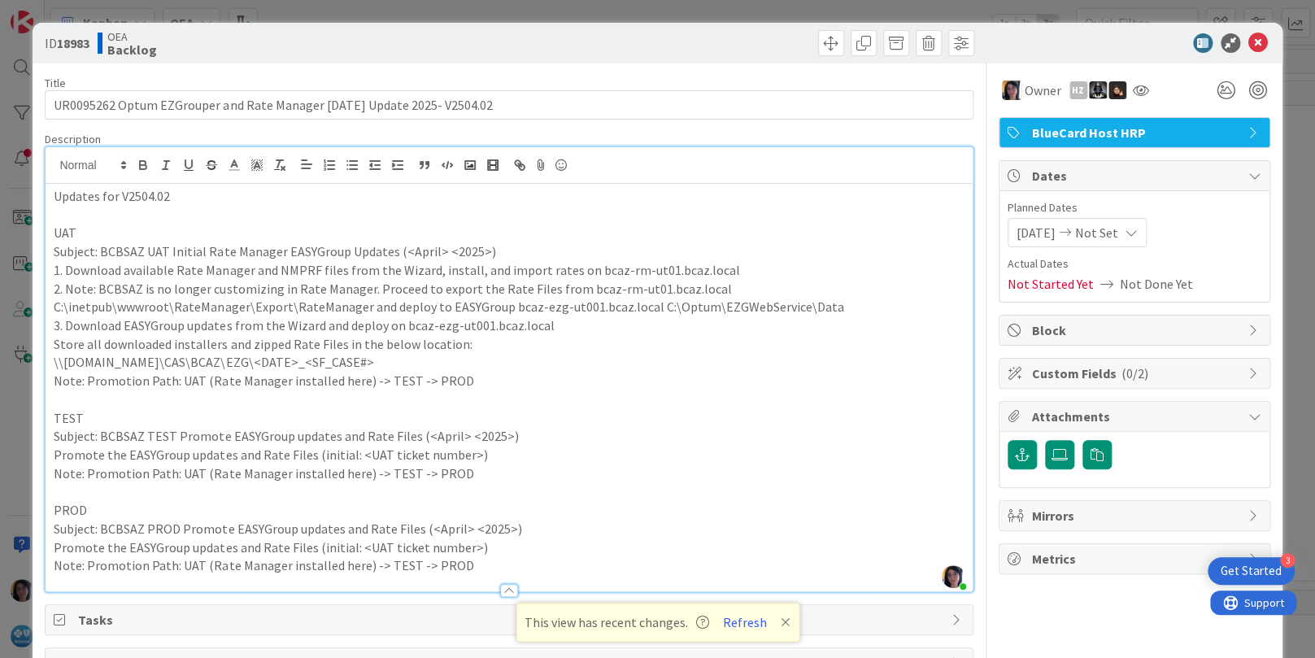
click at [1106, 232] on span "Not Set" at bounding box center [1096, 233] width 43 height 20
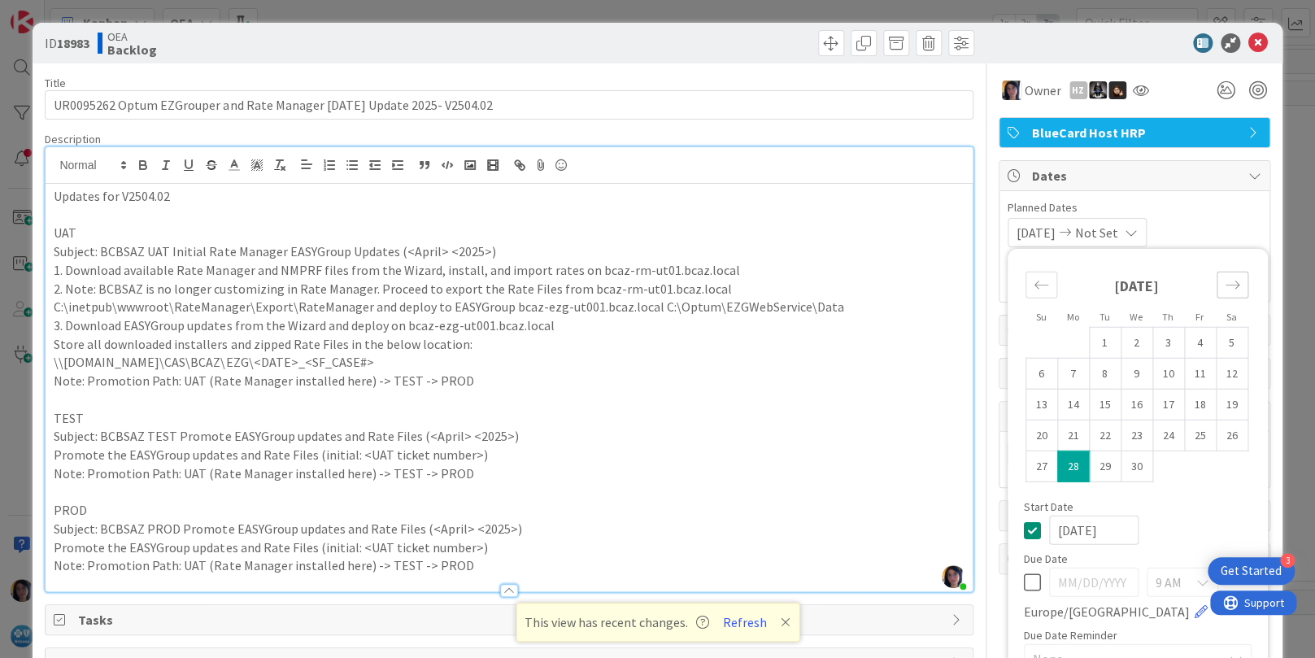
click at [1225, 285] on div "Move forward to switch to the next month." at bounding box center [1233, 285] width 32 height 27
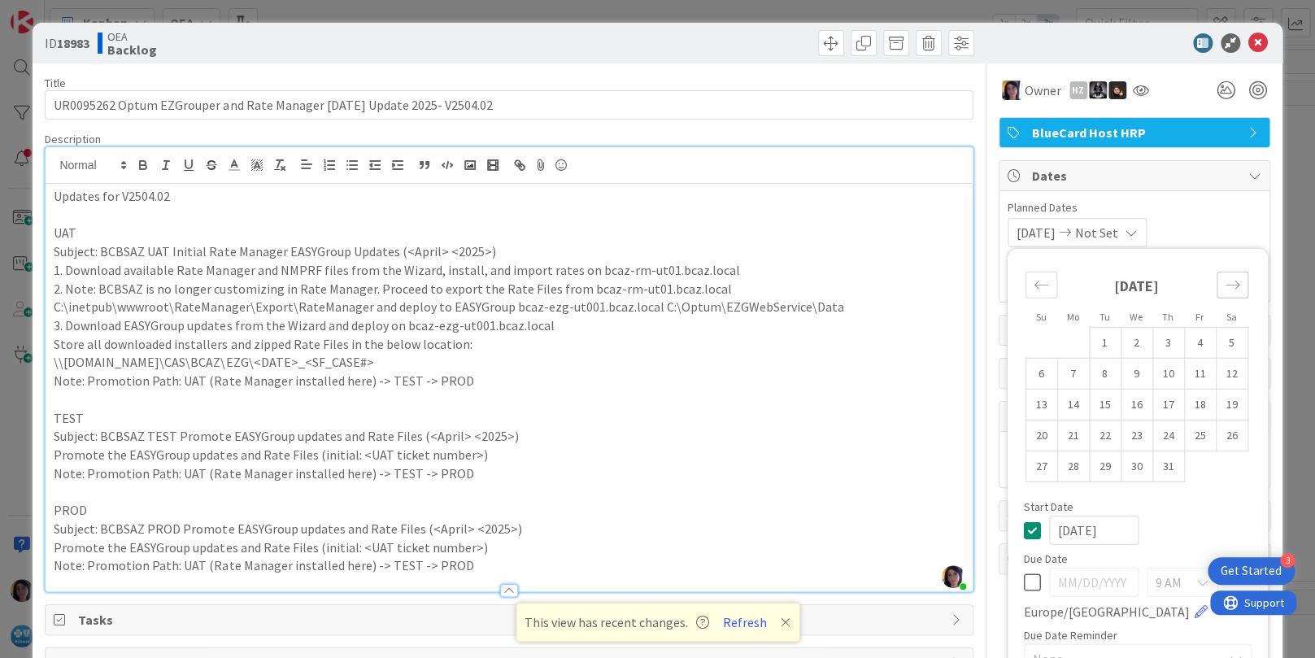
click at [1225, 285] on div "Move forward to switch to the next month." at bounding box center [1233, 285] width 32 height 27
click at [1024, 572] on icon at bounding box center [1032, 582] width 17 height 20
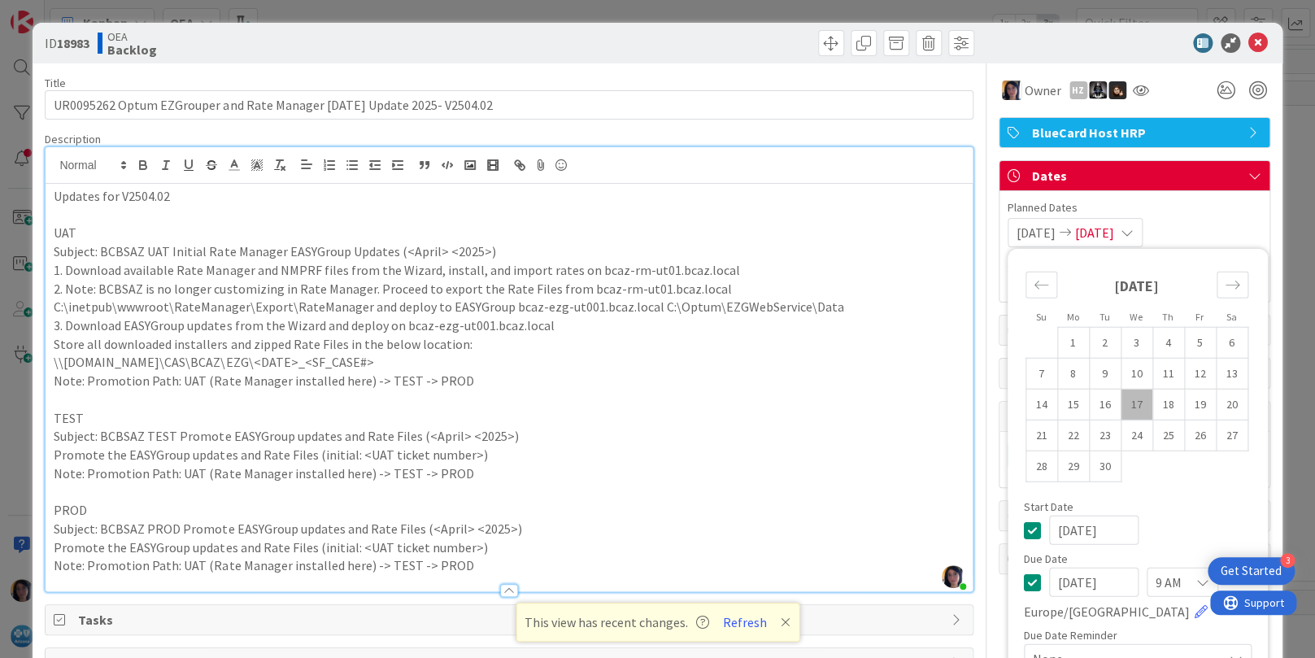
click at [1049, 582] on input "[DATE]" at bounding box center [1093, 582] width 89 height 29
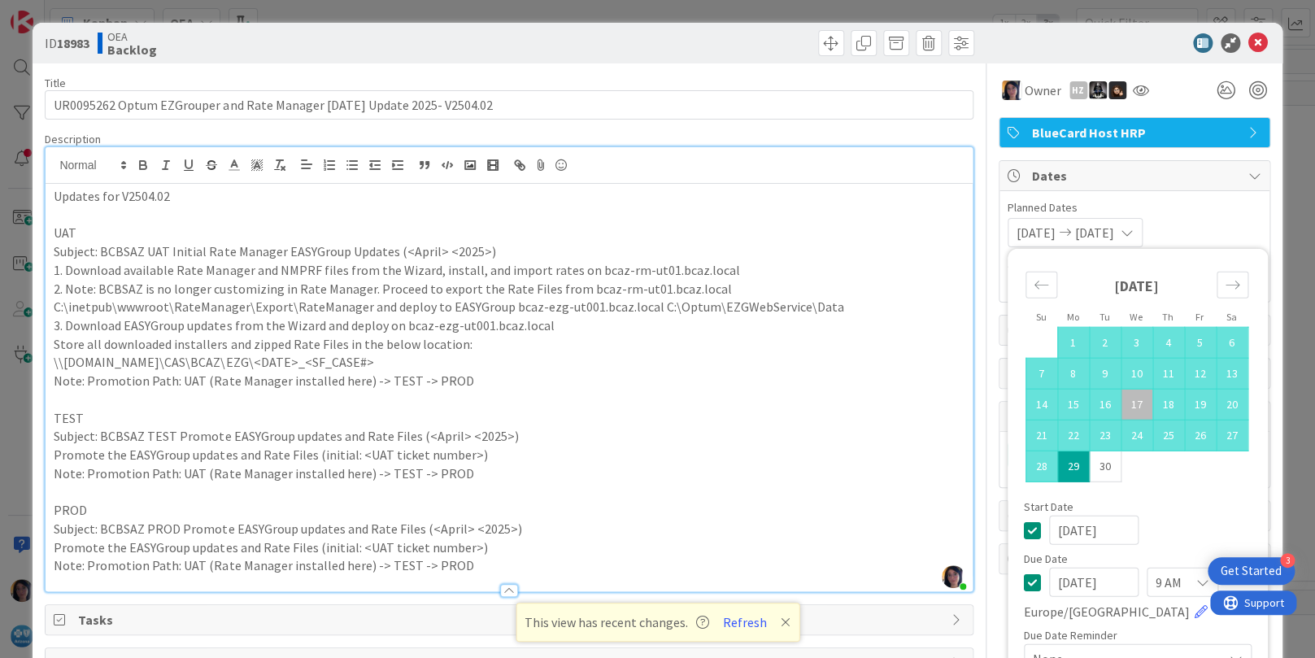
click at [1066, 578] on input "[DATE]" at bounding box center [1093, 582] width 89 height 29
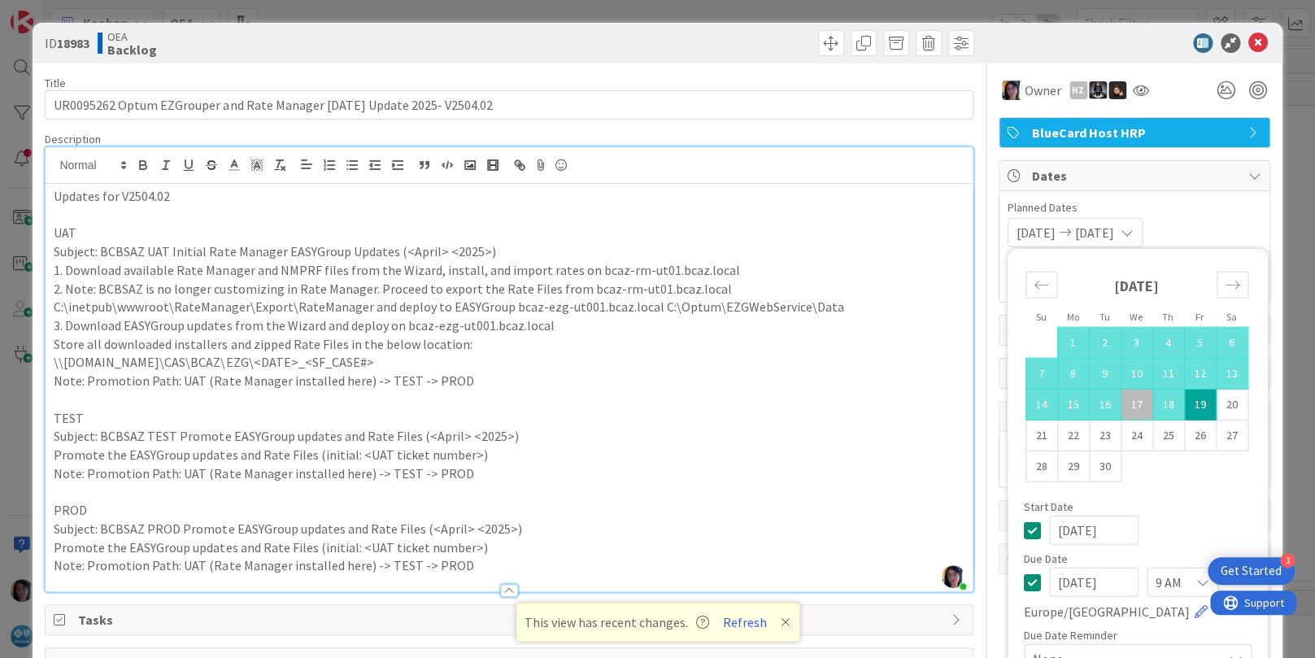
type input "[DATE]"
click at [1160, 521] on div "[DATE]" at bounding box center [1138, 530] width 228 height 29
click at [1158, 206] on span "Planned Dates" at bounding box center [1135, 207] width 254 height 17
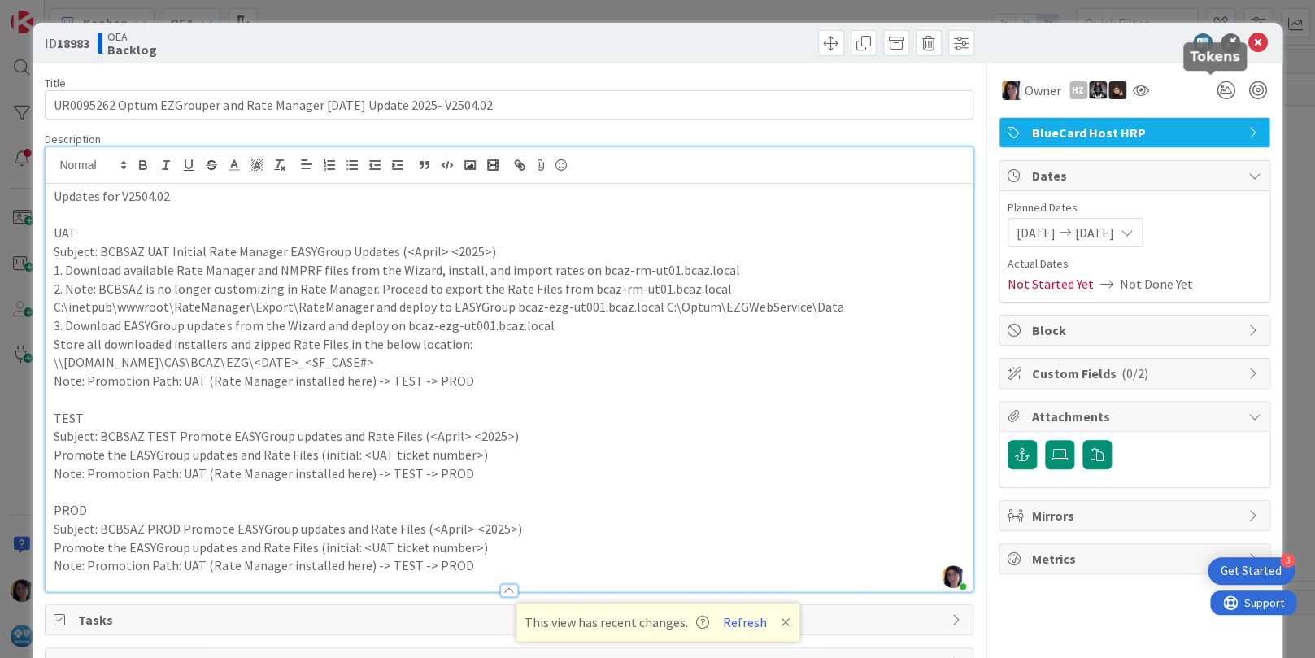
click at [1249, 42] on icon at bounding box center [1259, 43] width 20 height 20
